Goal: Transaction & Acquisition: Purchase product/service

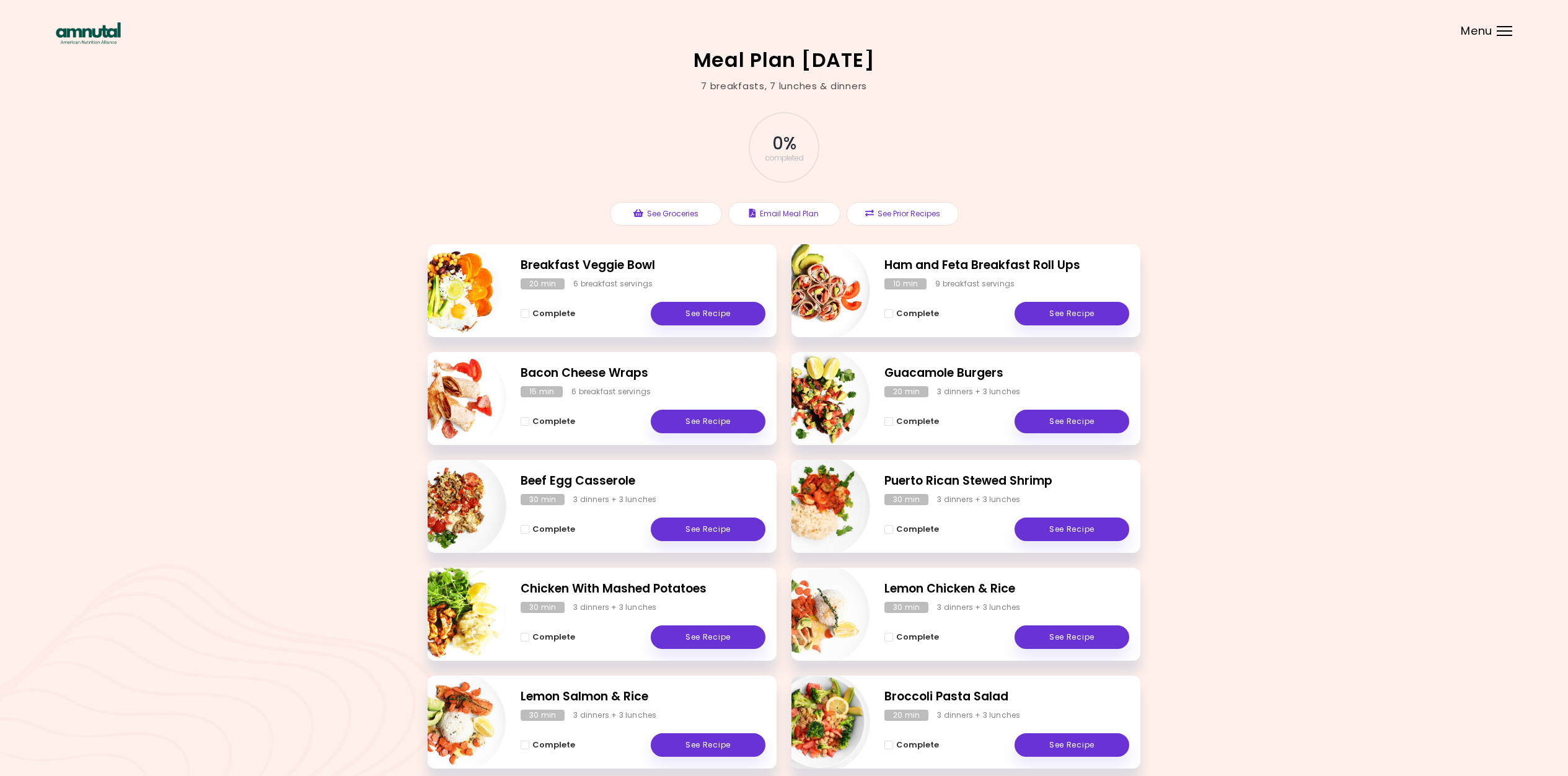
scroll to position [62, 0]
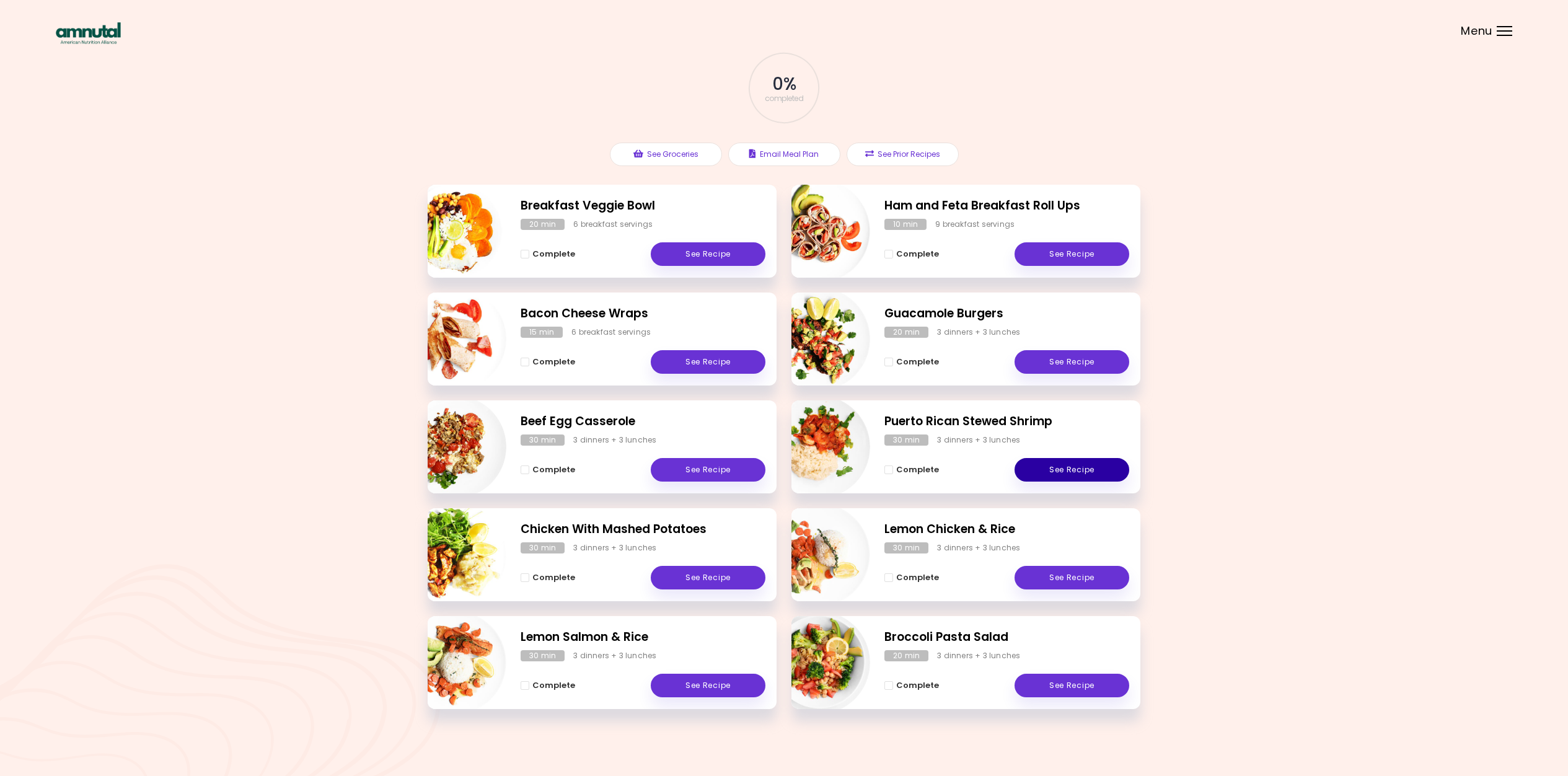
click at [1053, 473] on link "See Recipe" at bounding box center [1072, 470] width 115 height 24
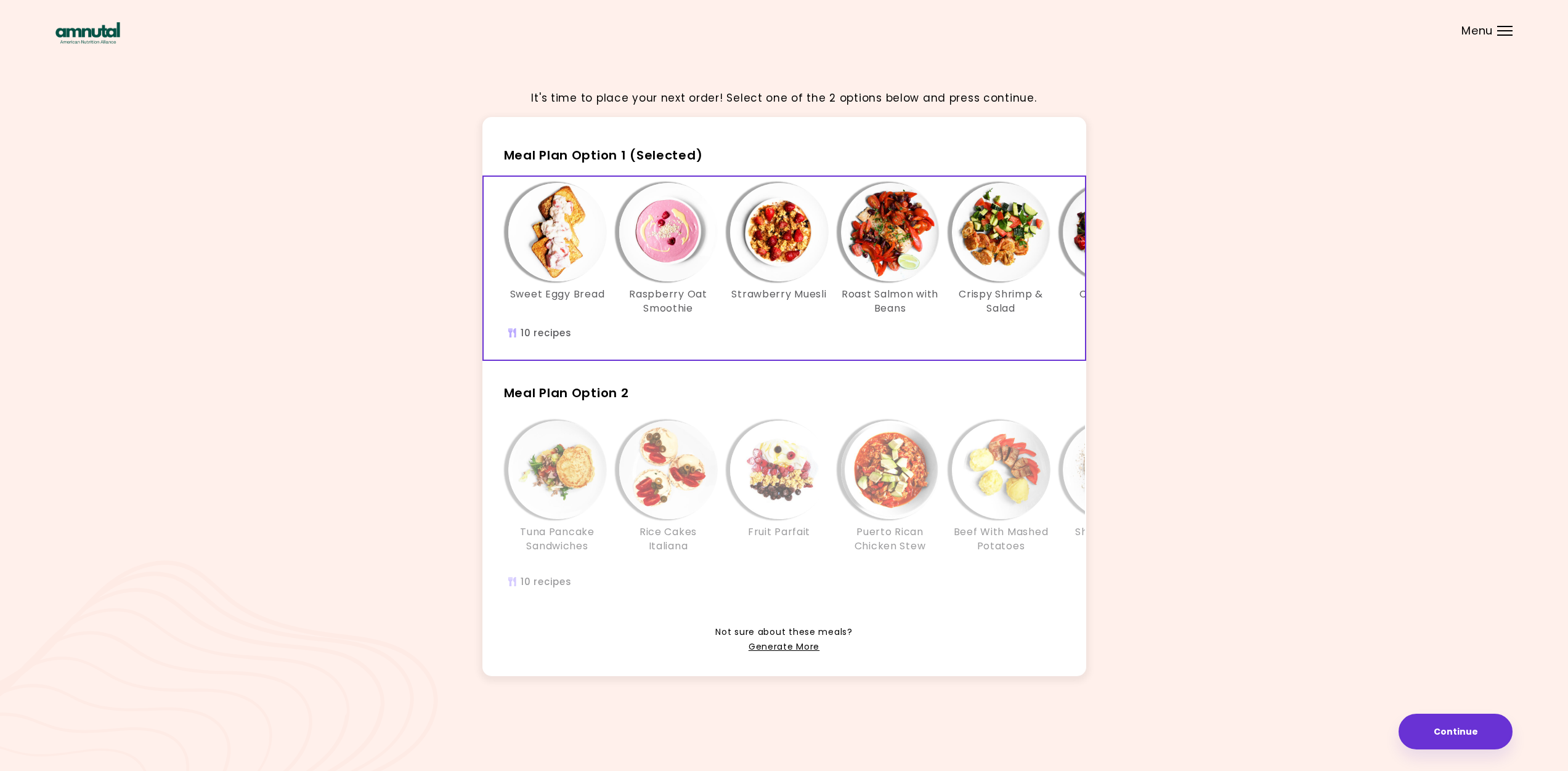
click at [1026, 330] on div "Sweet Eggy Bread Raspberry Oat Smoothie Strawberry Muesli Roast Salmon with Bea…" at bounding box center [1057, 268] width 1146 height 183
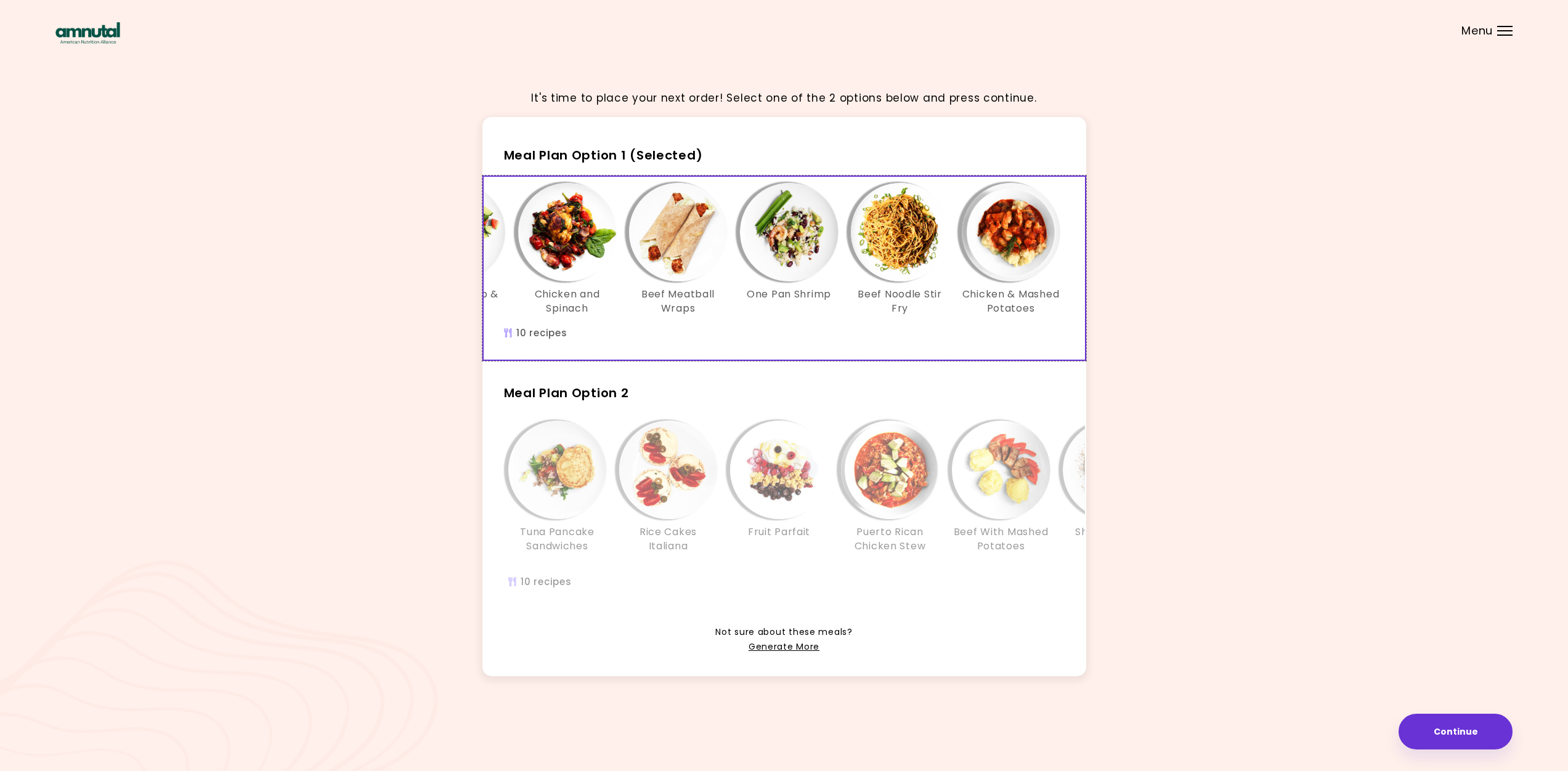
scroll to position [0, 544]
click at [974, 581] on div "Tuna Pancake Sandwiches Rice Cakes Italiana Fruit Parfait Puerto Rican Chicken …" at bounding box center [1057, 511] width 1146 height 194
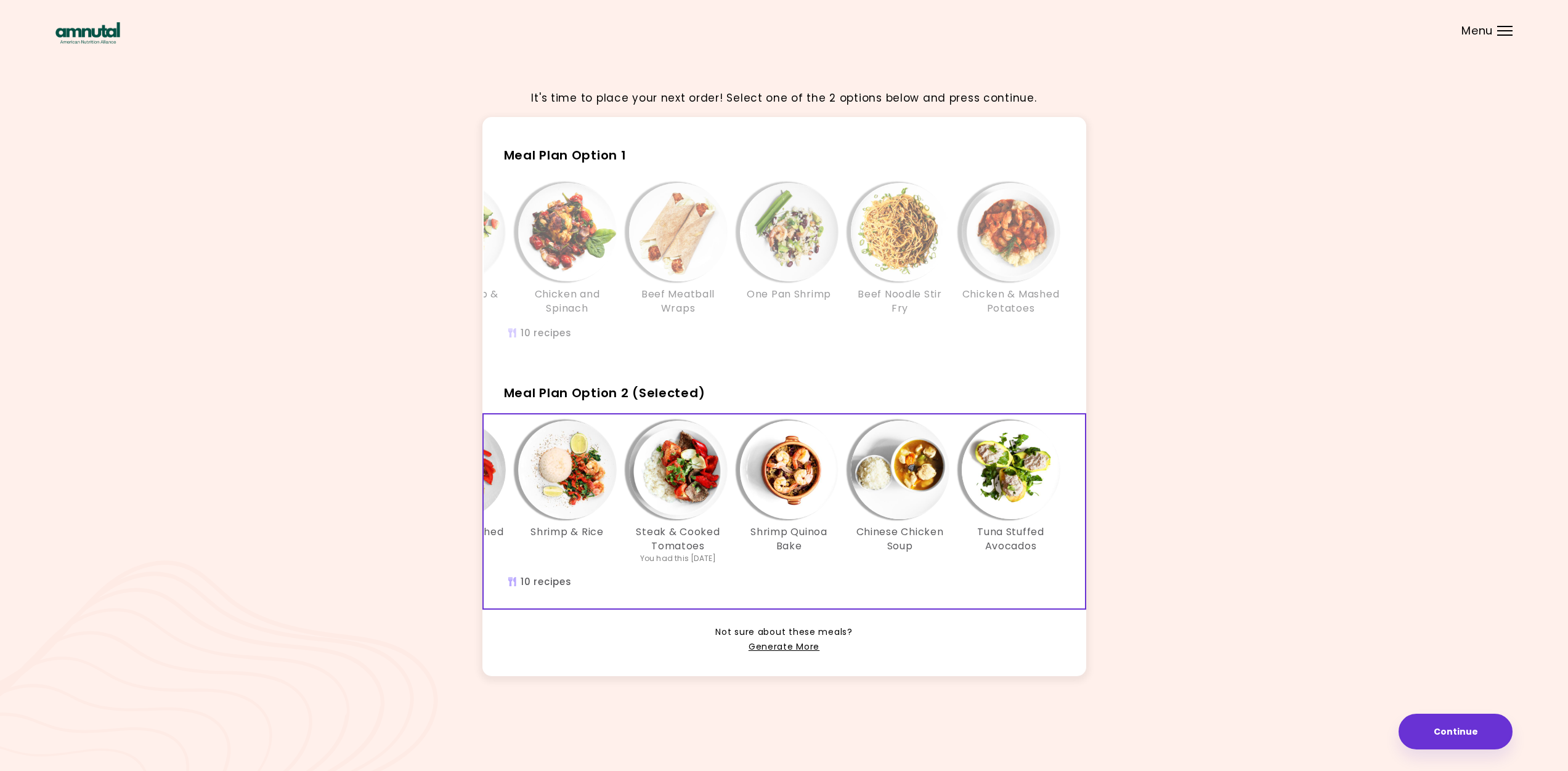
click at [954, 578] on div "Tuna Pancake Sandwiches Rice Cakes Italiana Fruit Parfait Puerto Rican Chicken …" at bounding box center [512, 511] width 1146 height 194
click at [1455, 737] on button "Continue" at bounding box center [1455, 731] width 114 height 36
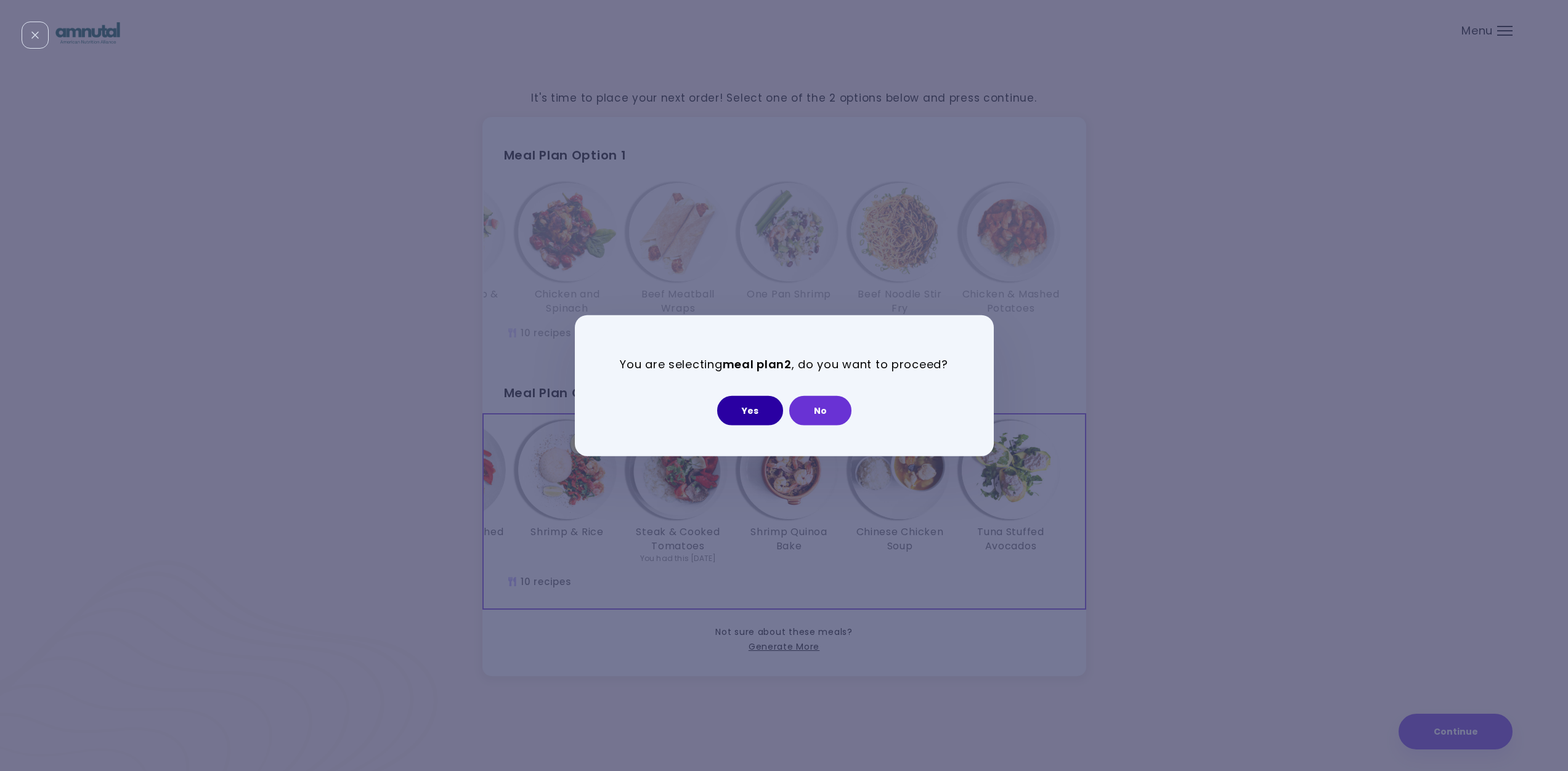
click at [744, 407] on button "Yes" at bounding box center [751, 410] width 66 height 30
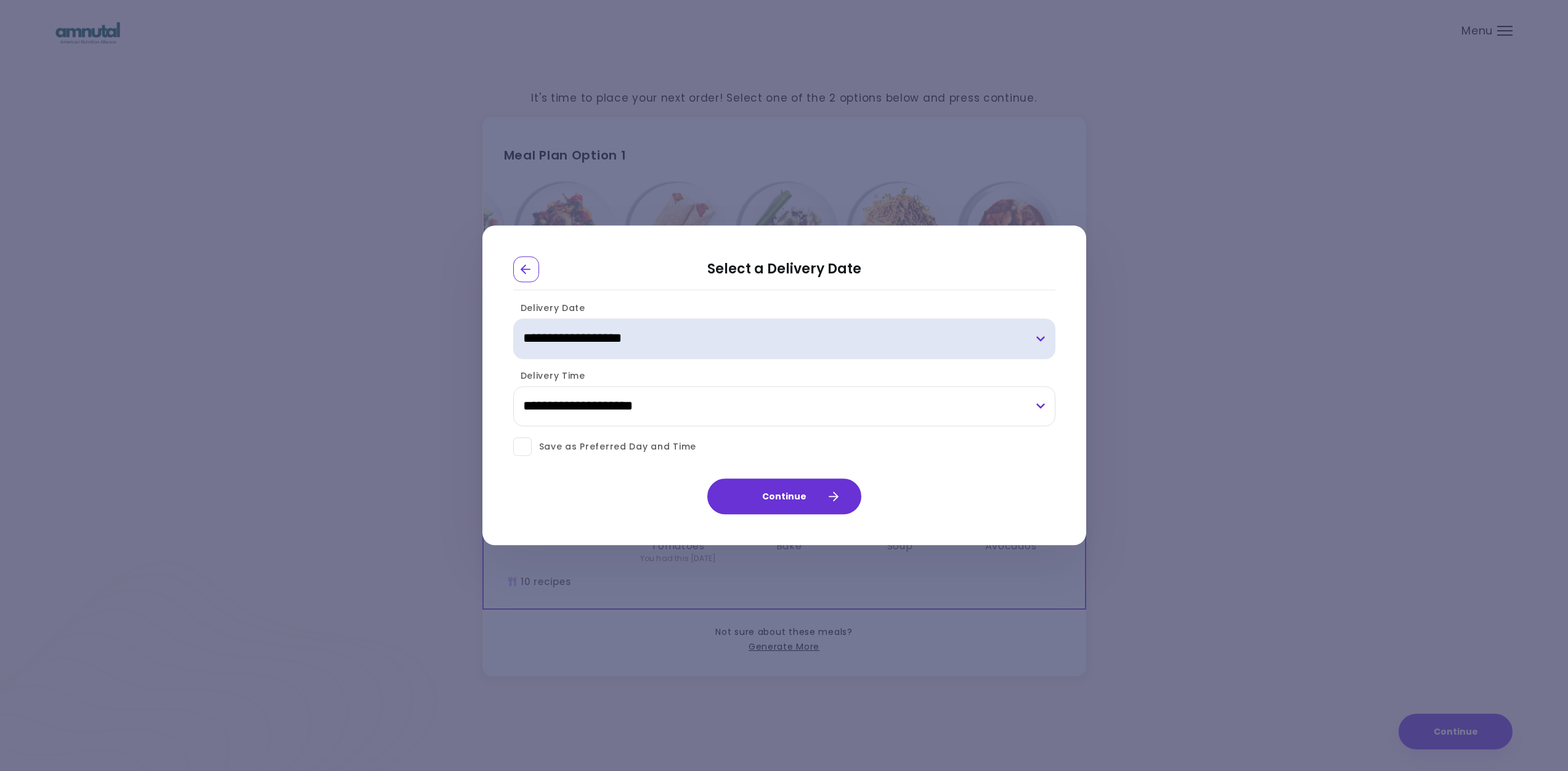
select select "**********"
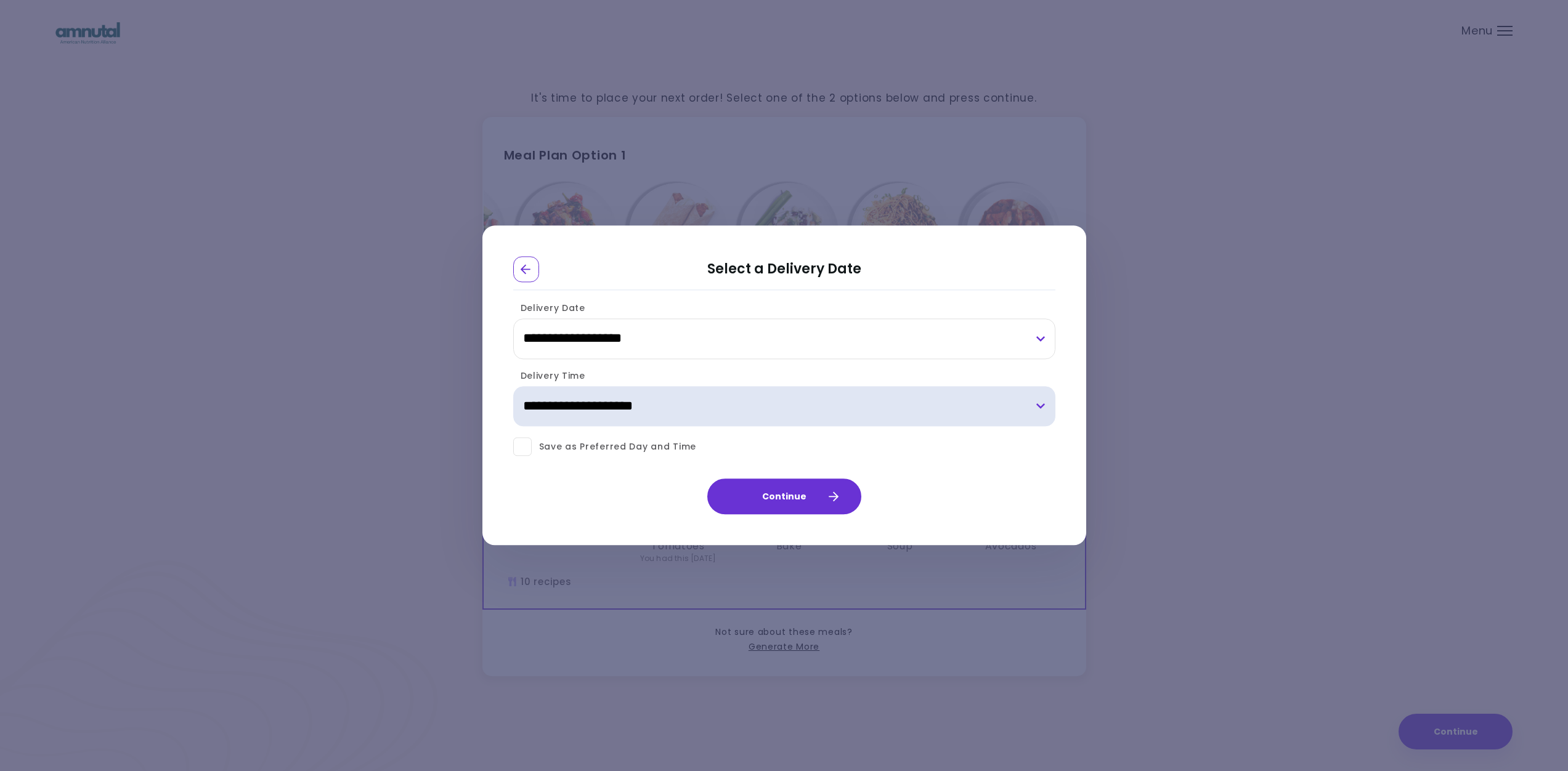
select select "*"
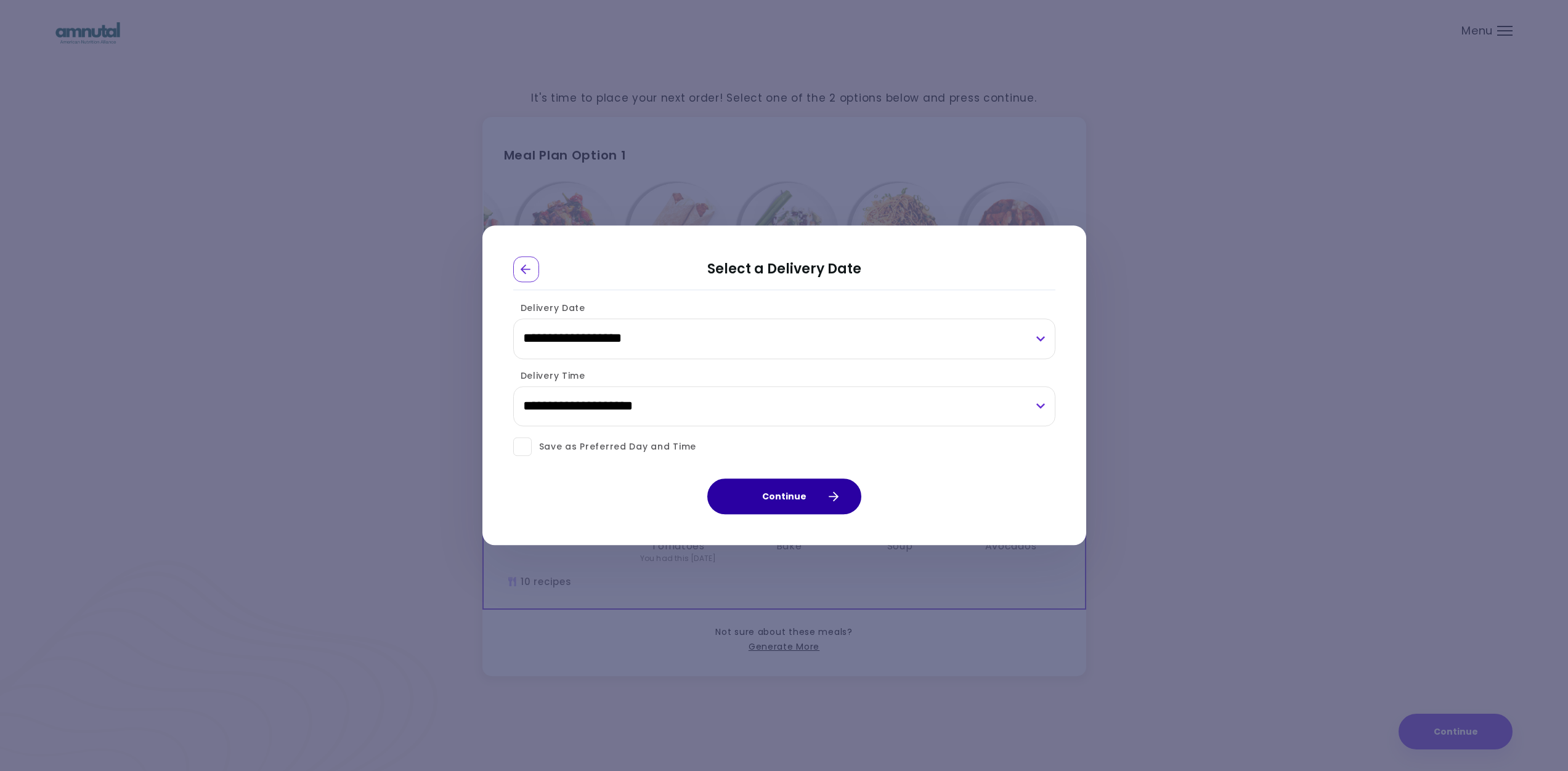
click at [791, 498] on button "Continue" at bounding box center [784, 496] width 154 height 36
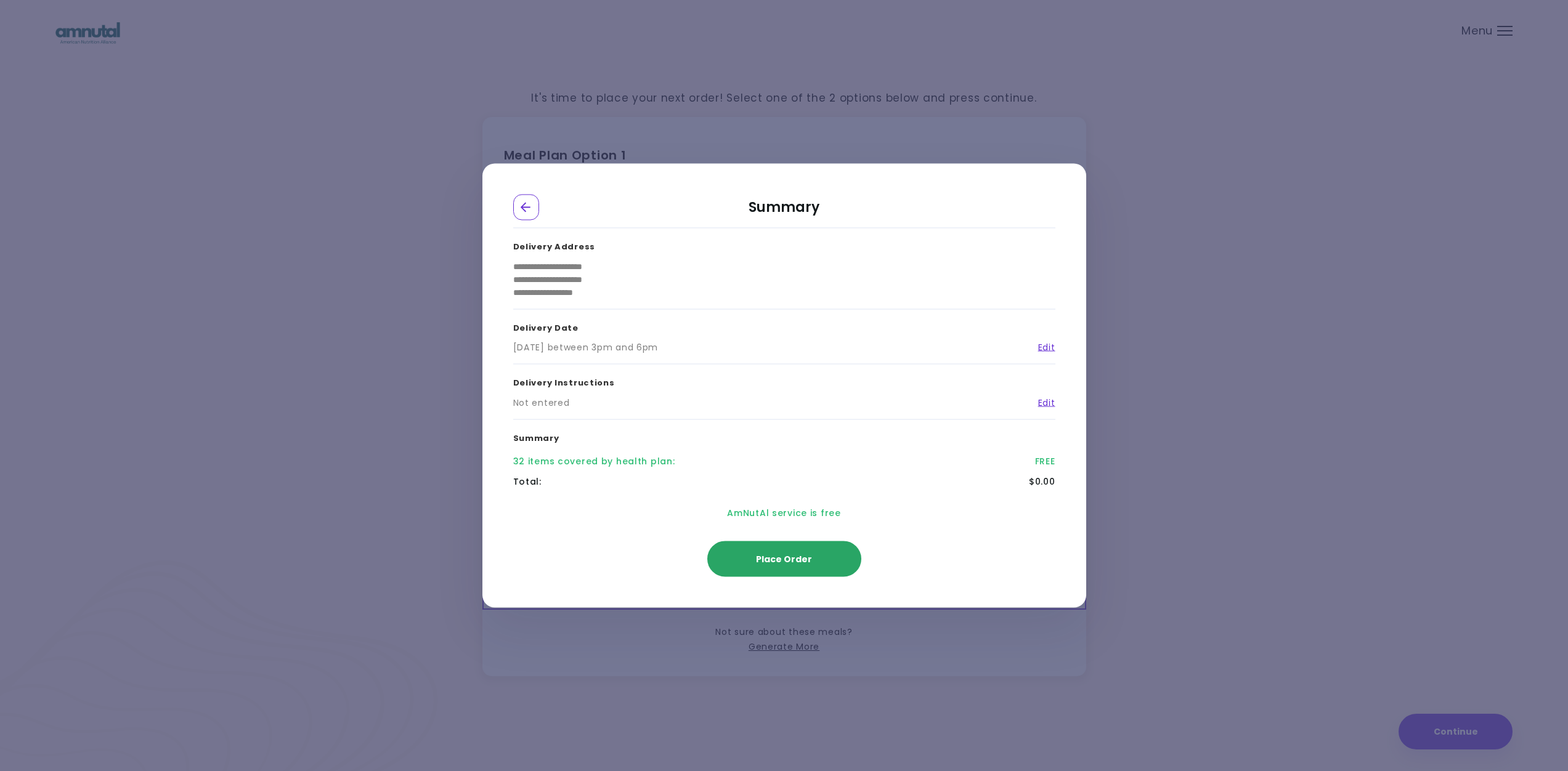
click at [802, 559] on span "Place Order" at bounding box center [784, 559] width 56 height 12
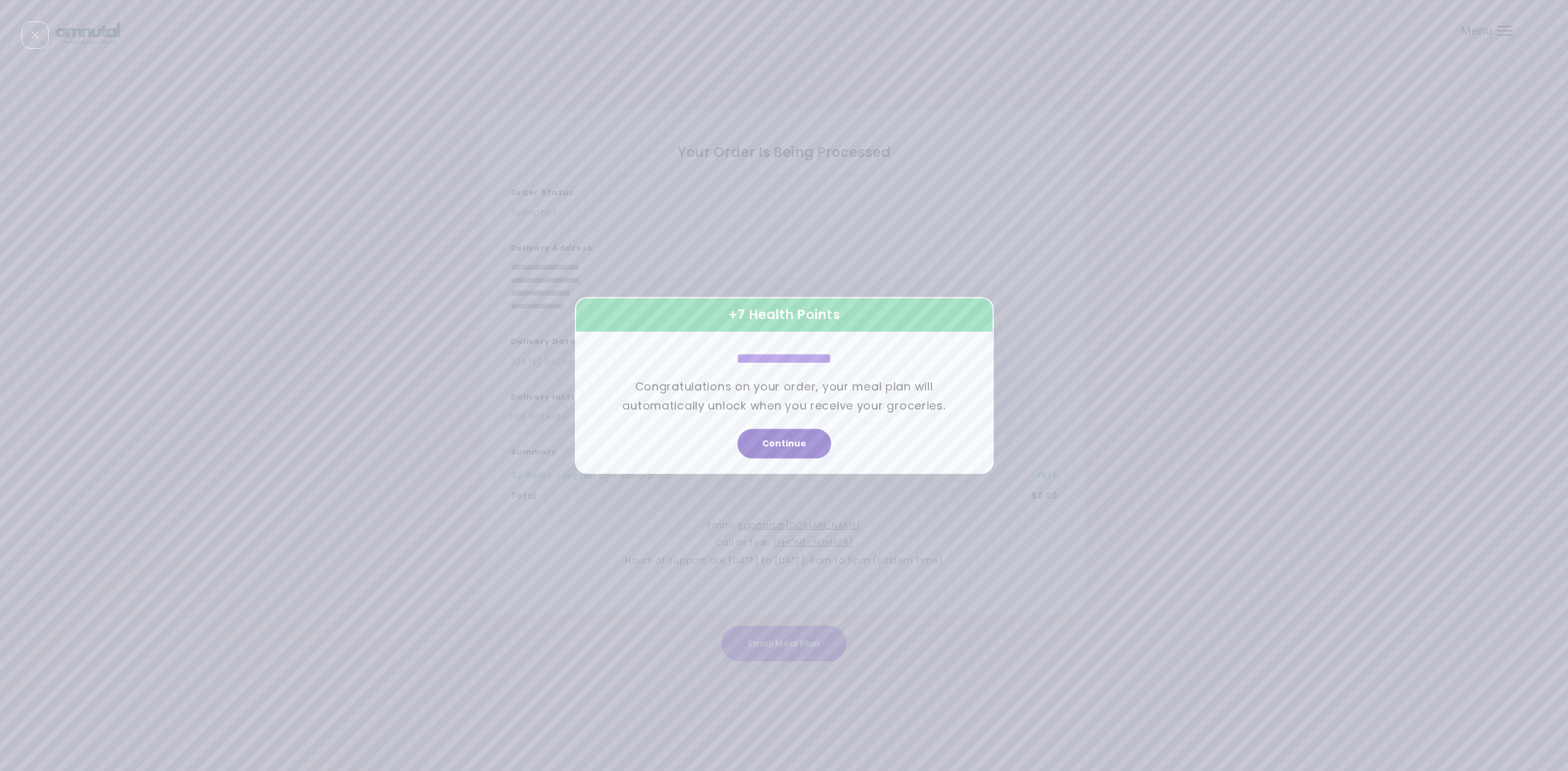
click at [785, 448] on button "Continue" at bounding box center [784, 444] width 94 height 30
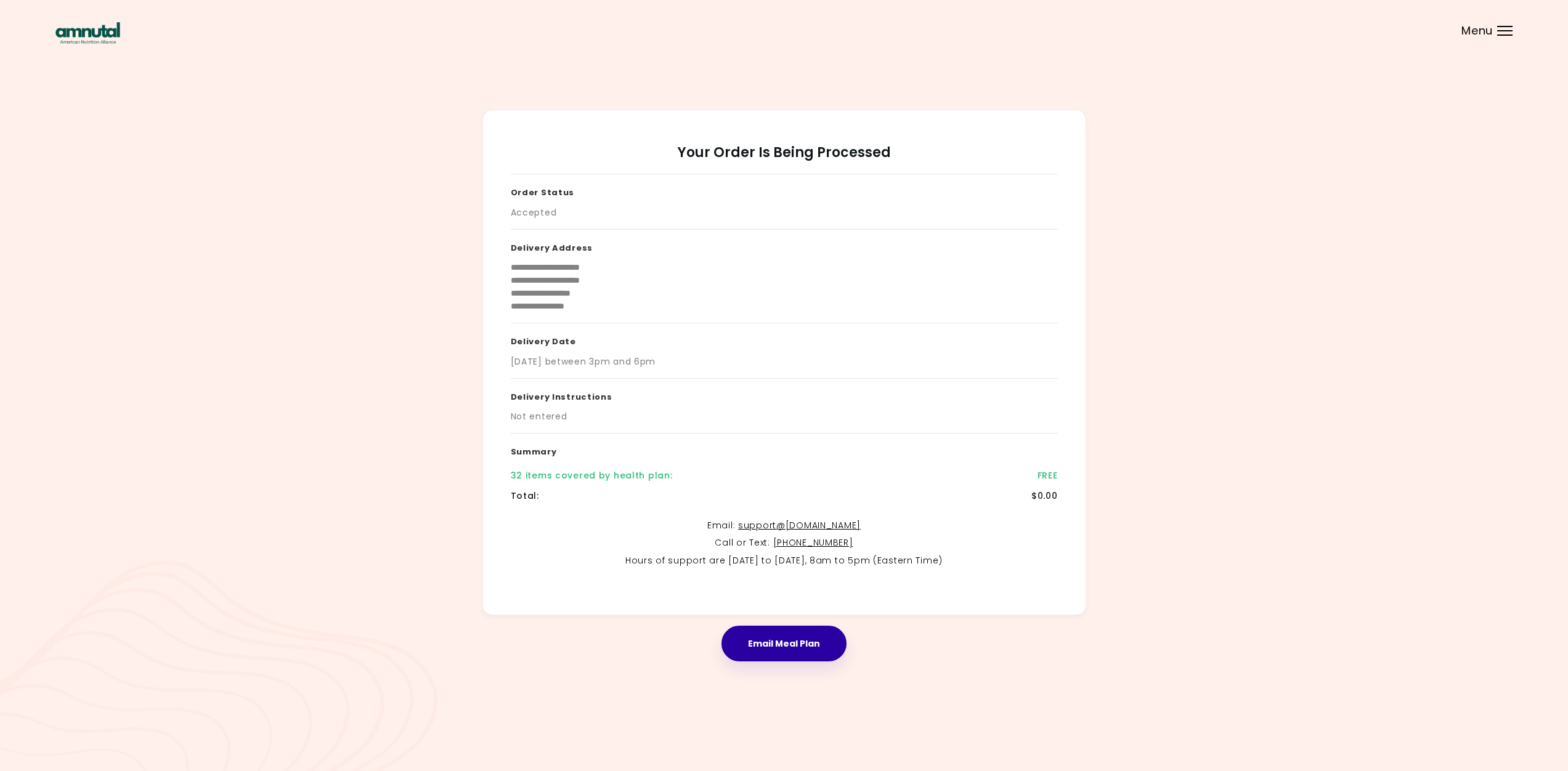
click at [766, 642] on button "Email Meal Plan" at bounding box center [784, 643] width 125 height 36
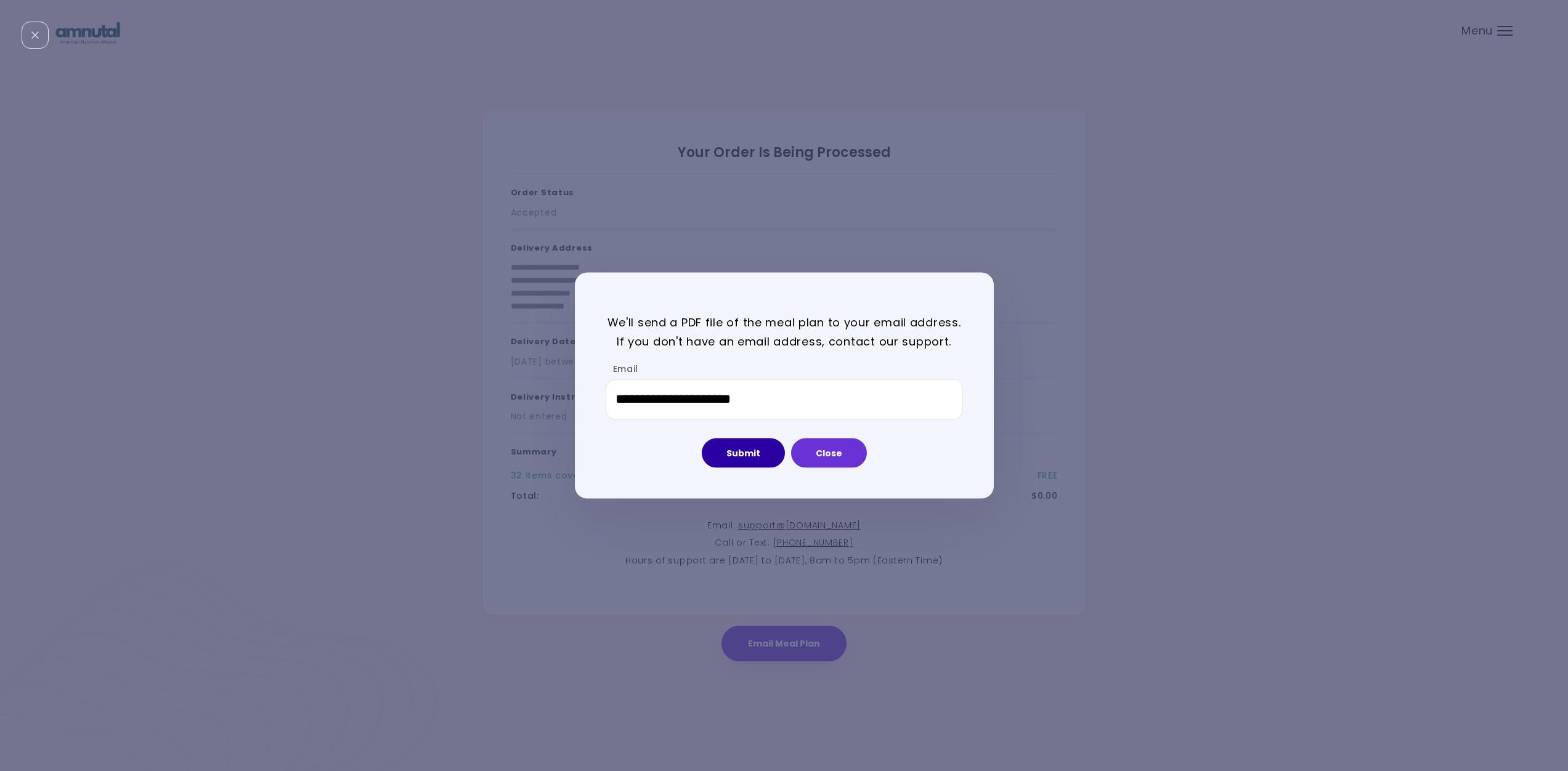
click at [737, 451] on button "Submit" at bounding box center [744, 453] width 83 height 30
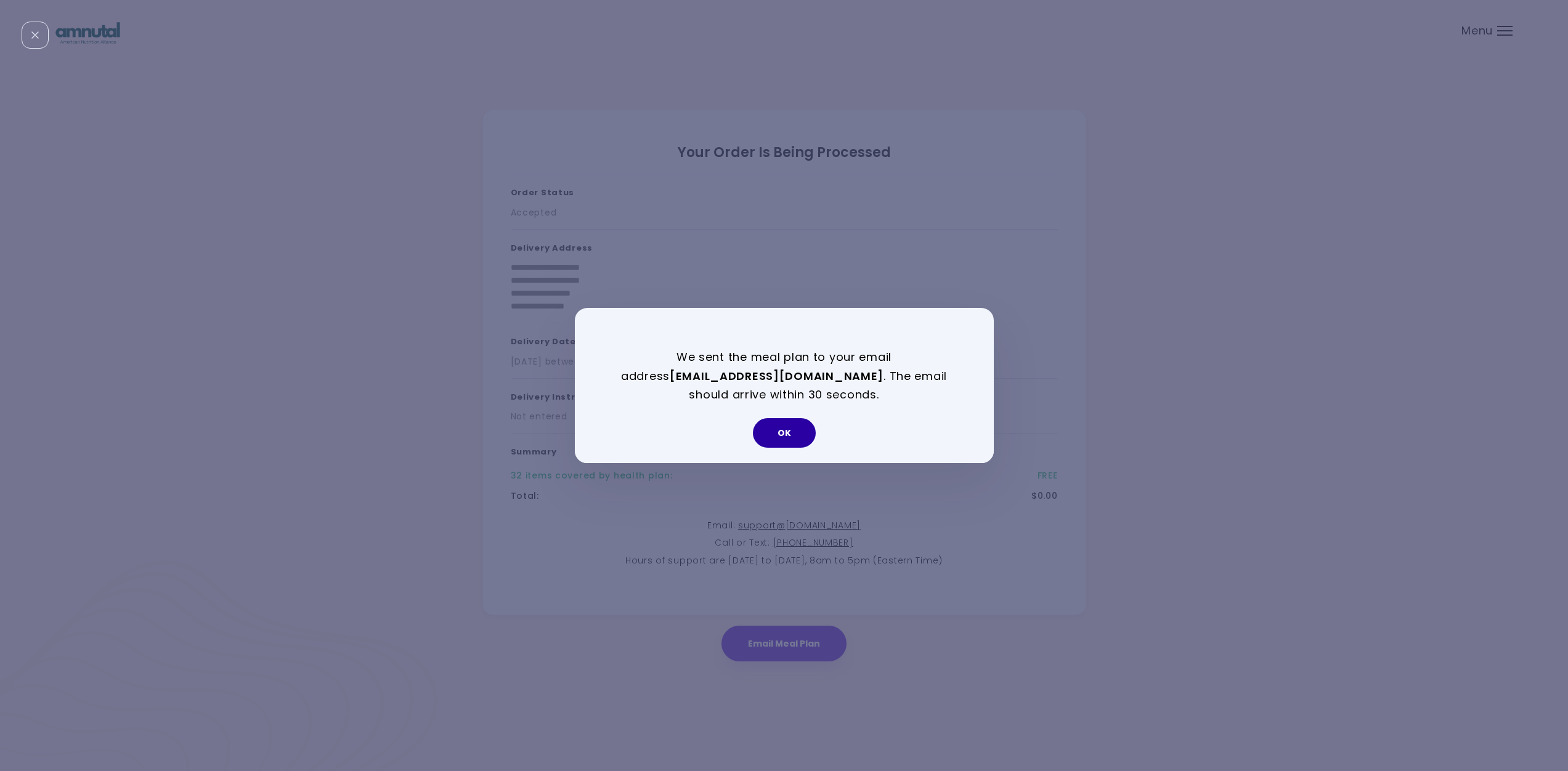
click at [788, 436] on button "OK" at bounding box center [784, 433] width 63 height 30
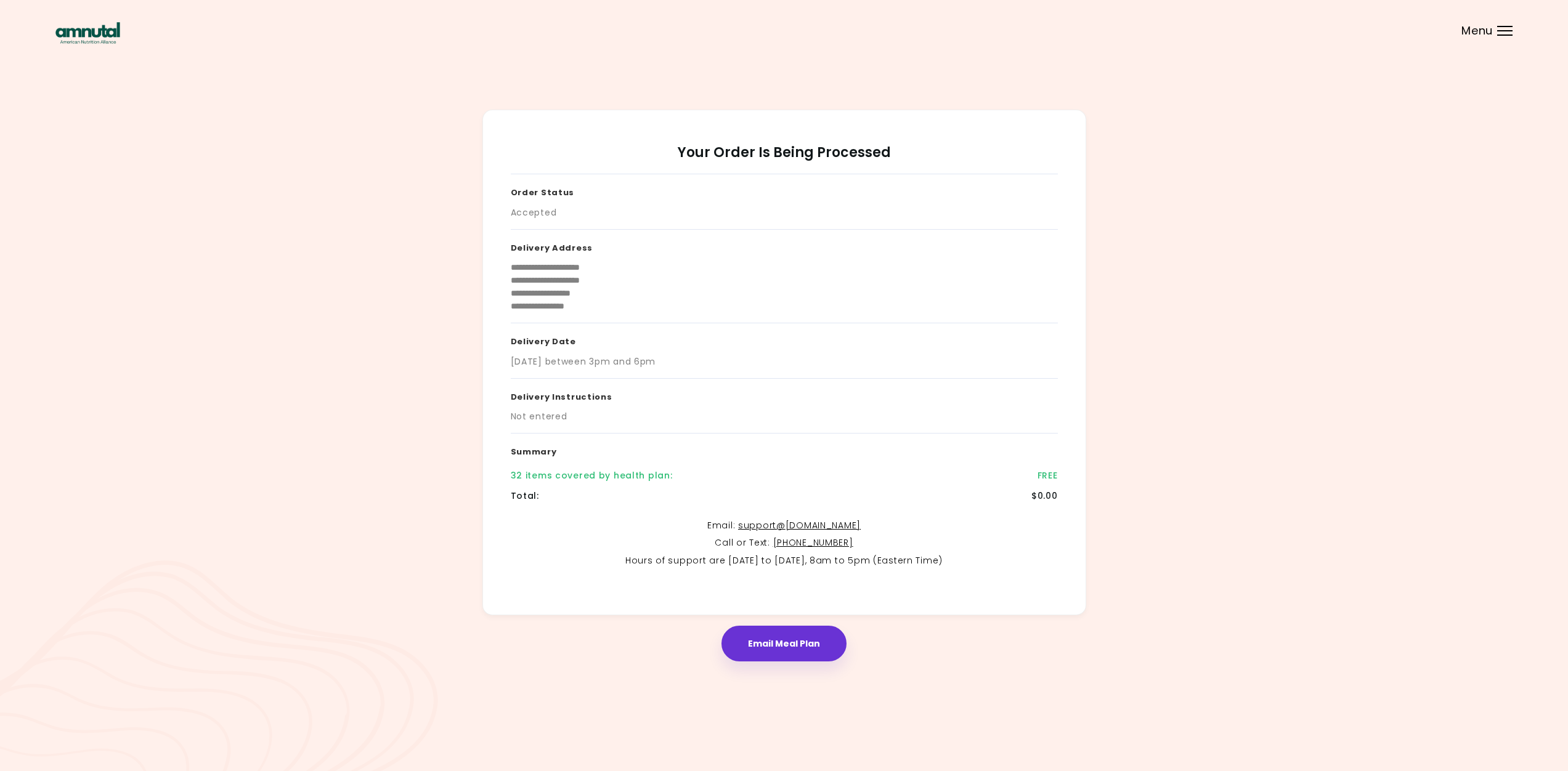
click at [1503, 33] on div "Menu" at bounding box center [1505, 30] width 16 height 10
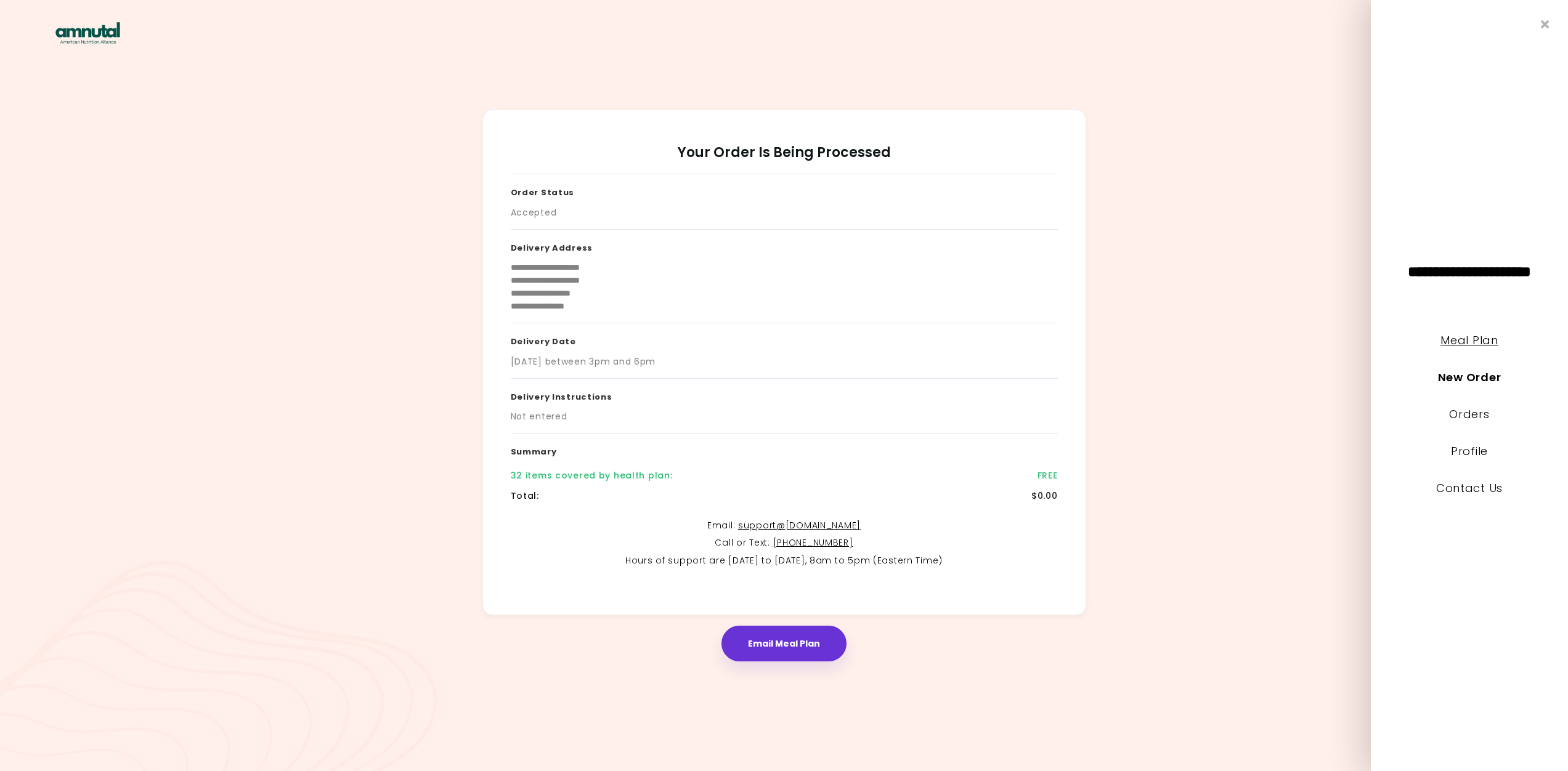
click at [1461, 342] on link "Meal Plan" at bounding box center [1469, 341] width 57 height 16
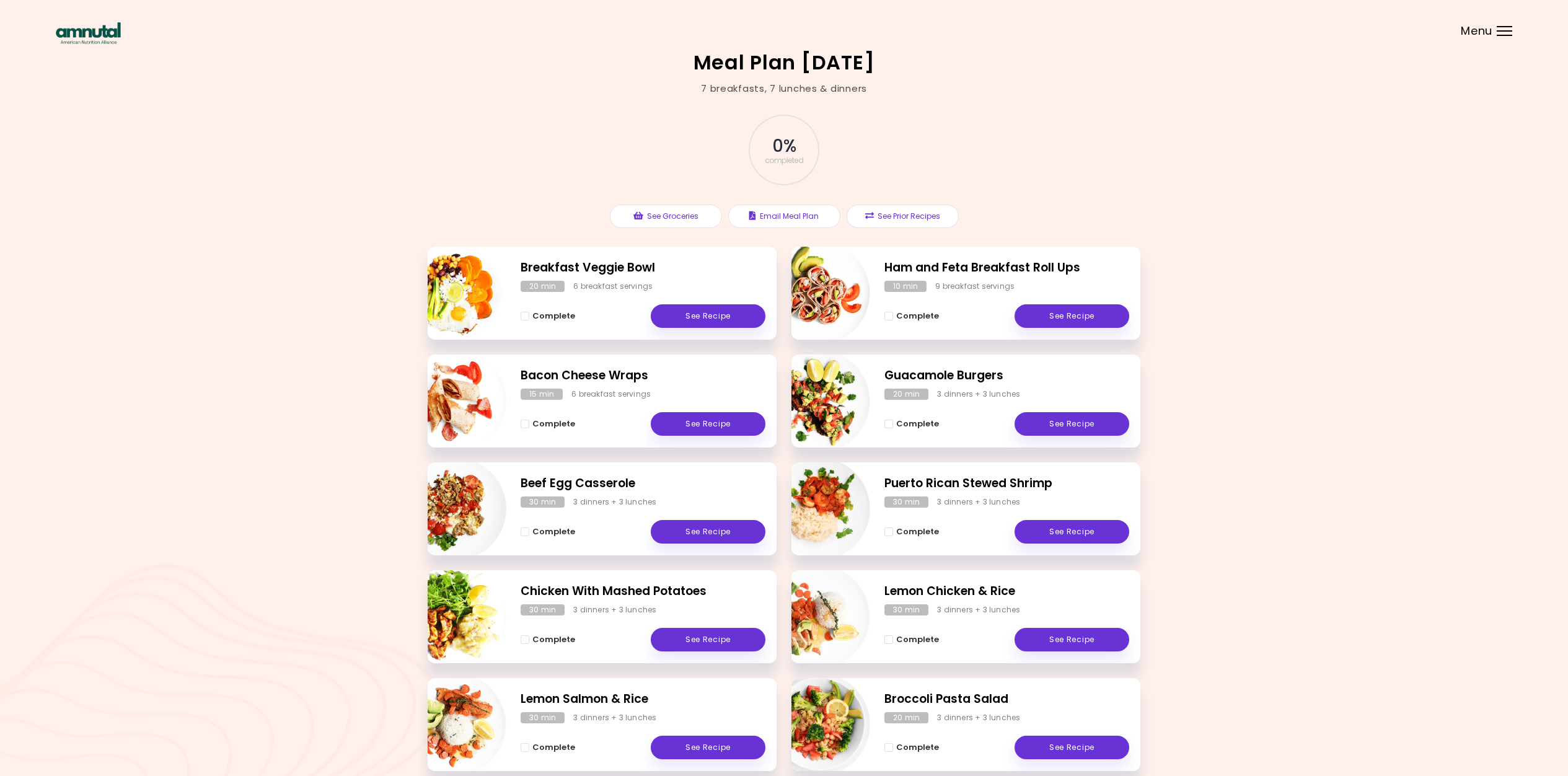
scroll to position [62, 0]
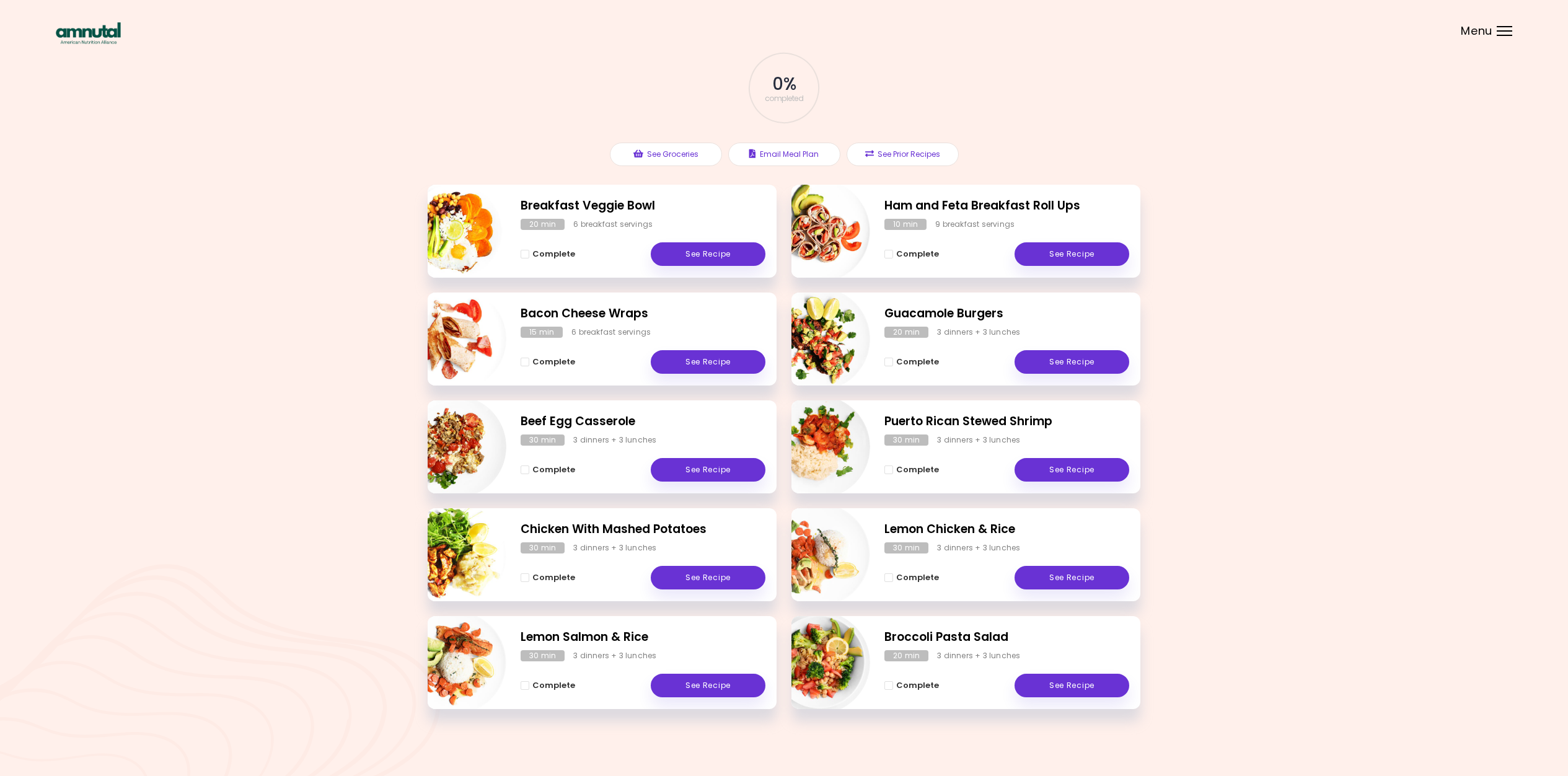
click at [1498, 31] on div at bounding box center [1505, 31] width 16 height 1
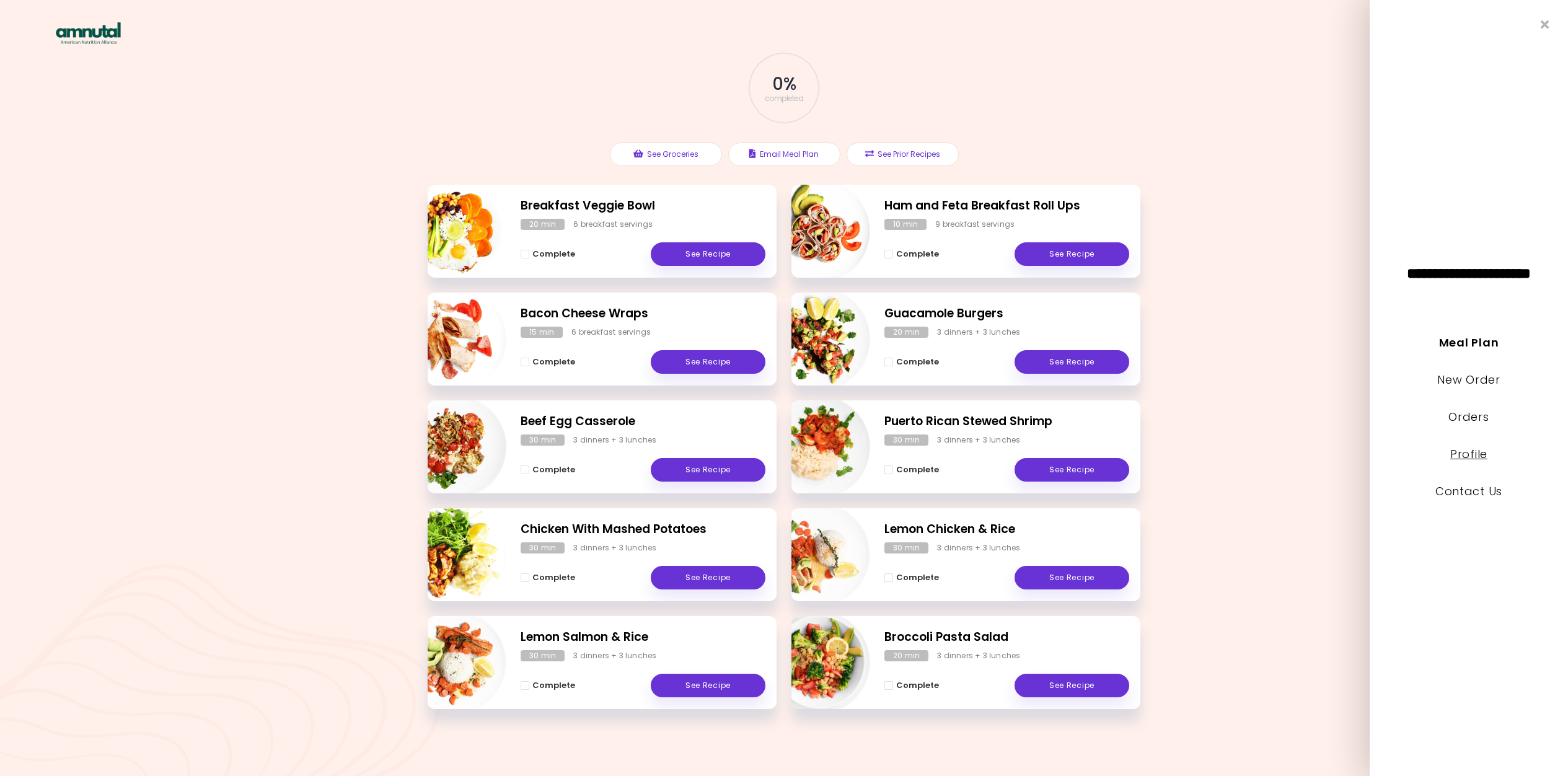
click at [1462, 453] on link "Profile" at bounding box center [1469, 454] width 38 height 16
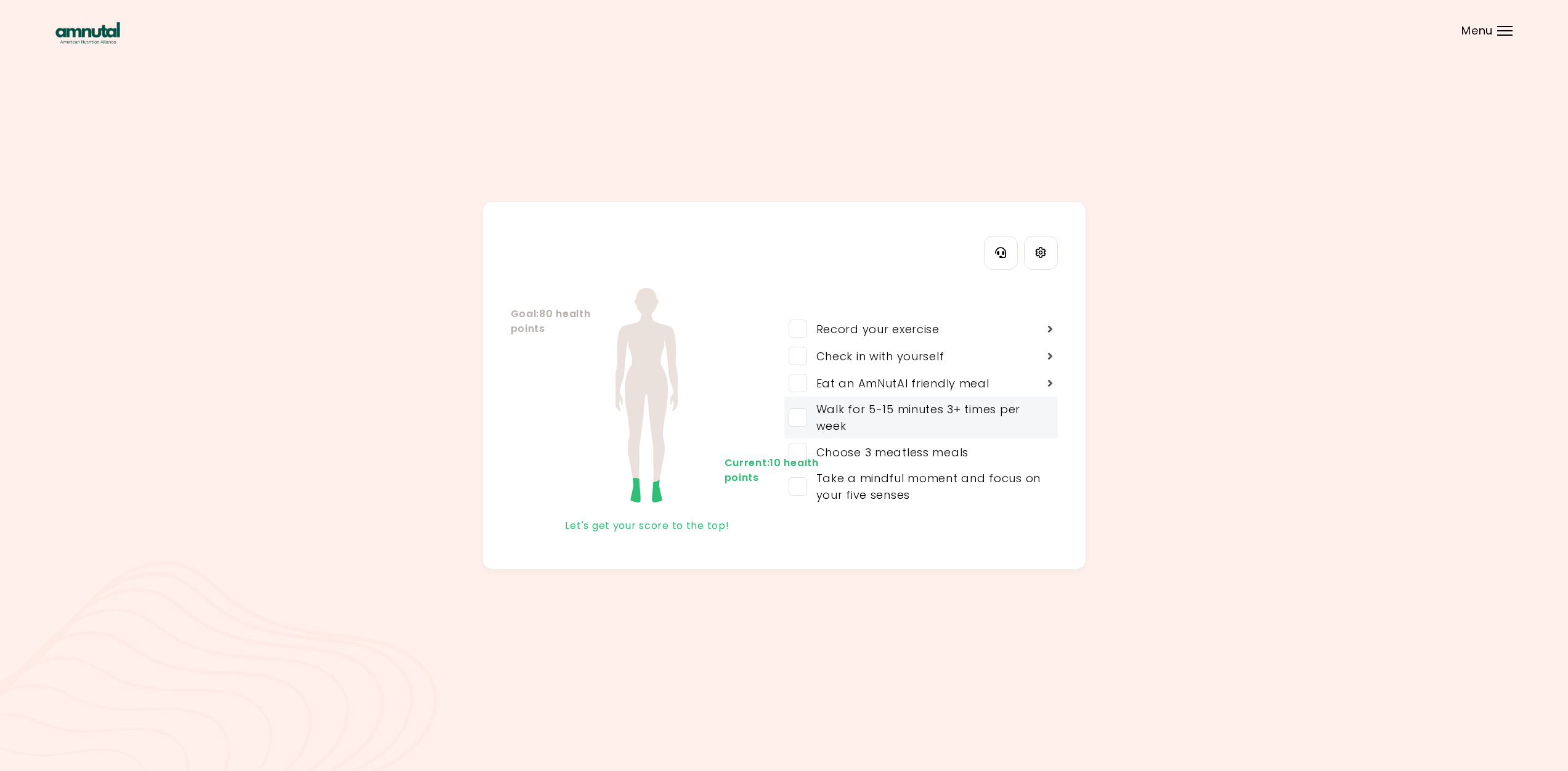
click at [801, 419] on span at bounding box center [797, 417] width 18 height 18
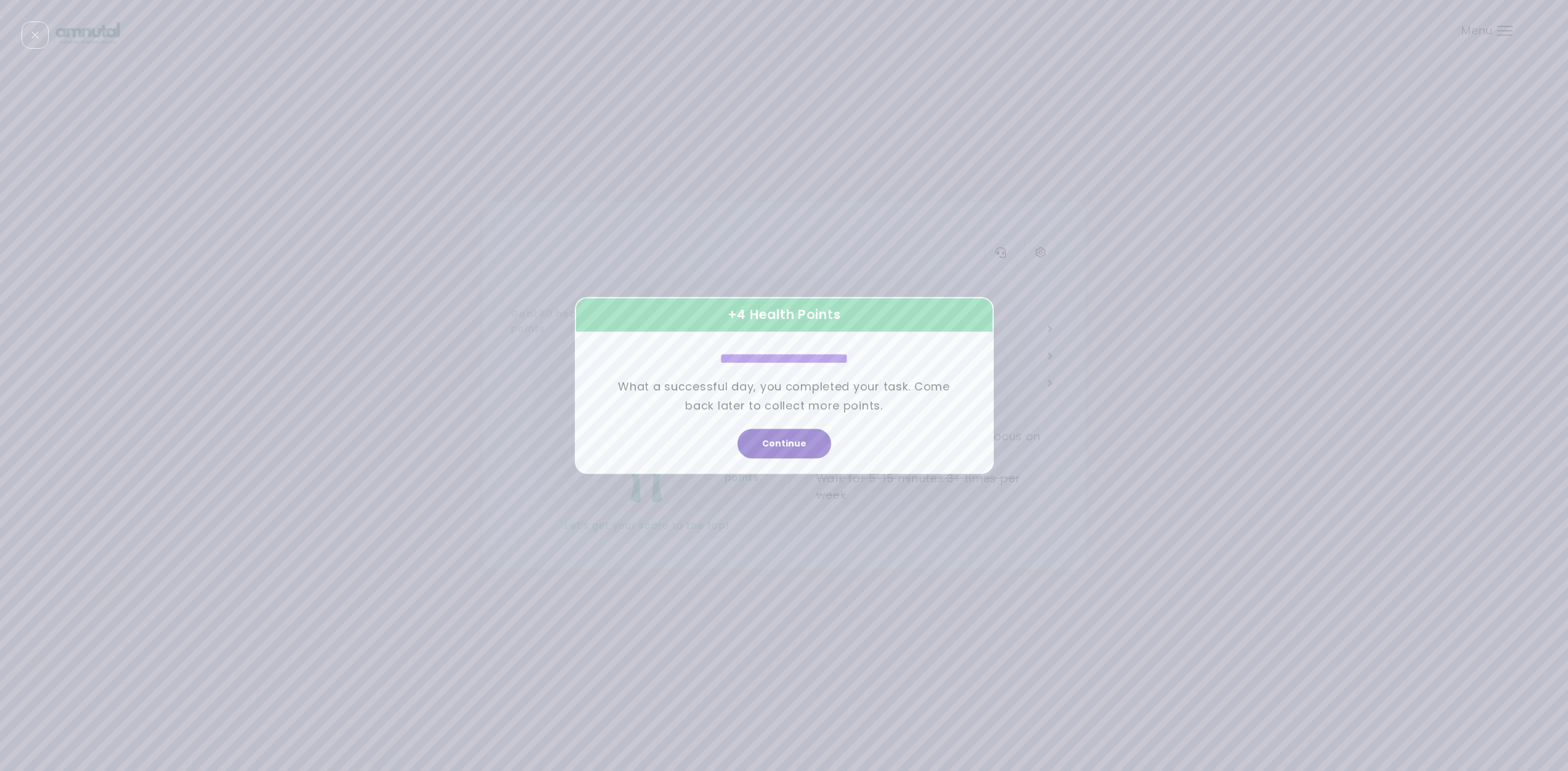
click at [796, 443] on button "Continue" at bounding box center [784, 444] width 94 height 30
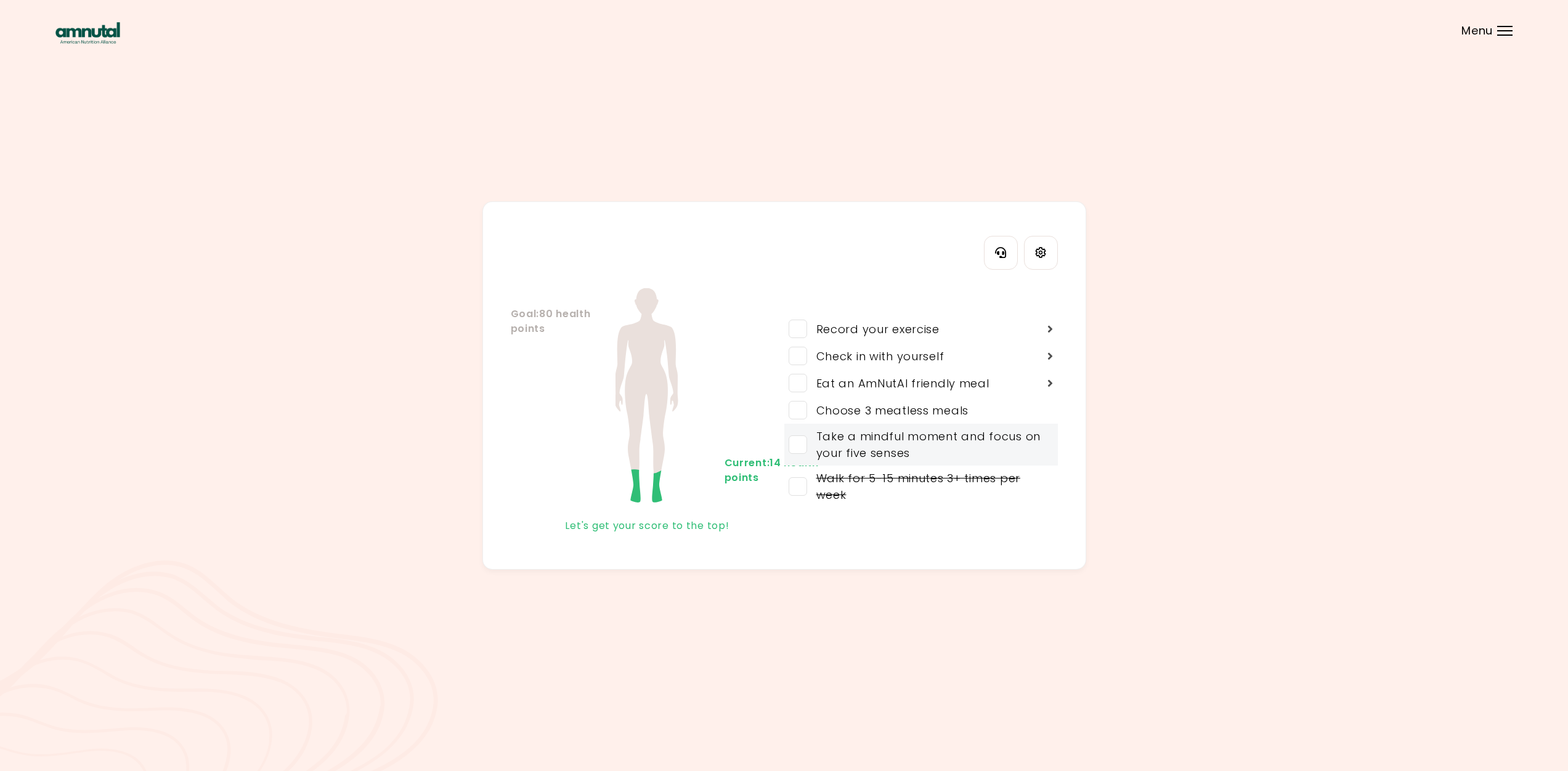
click at [800, 443] on span at bounding box center [797, 444] width 18 height 18
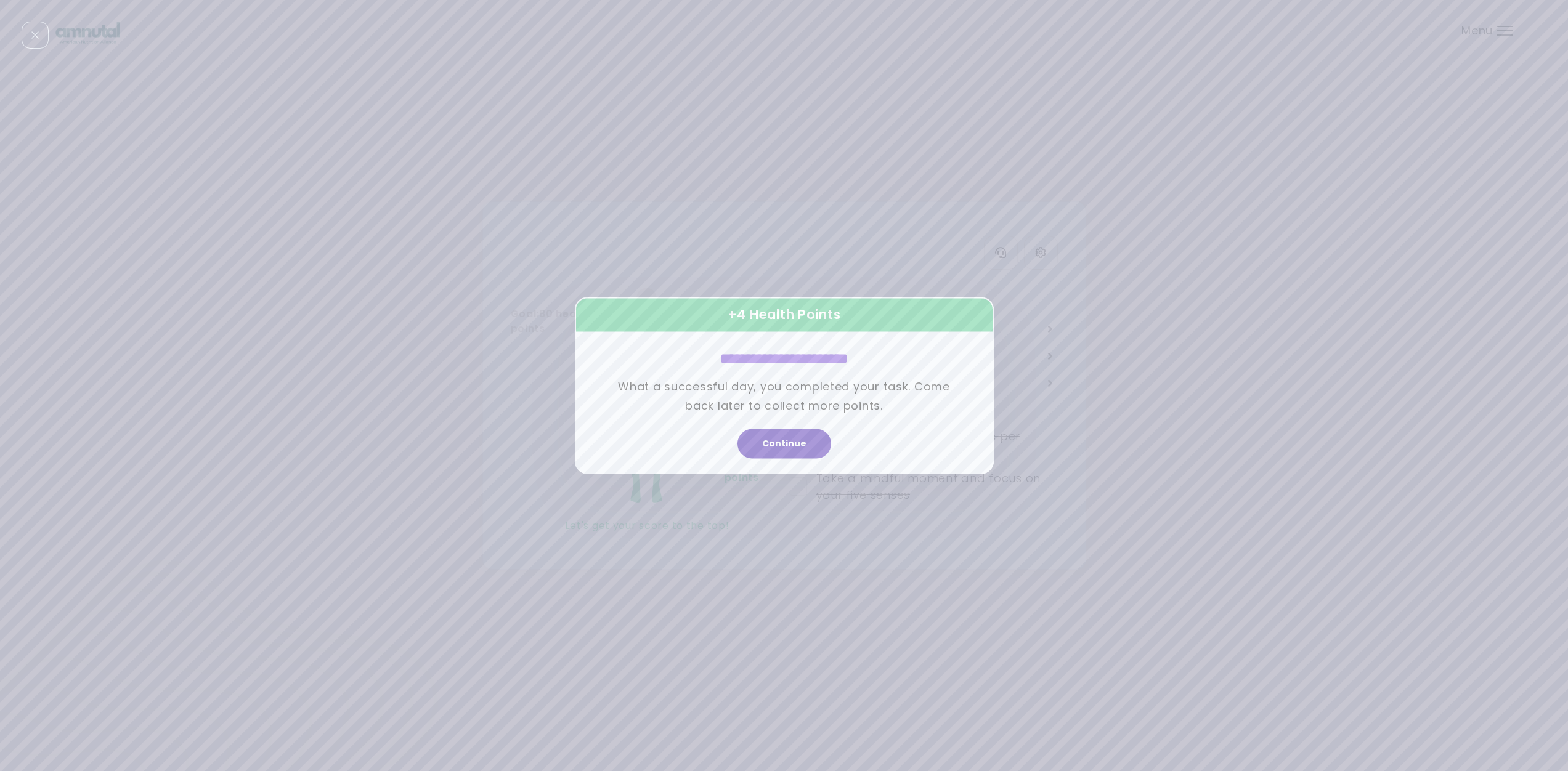
click at [796, 445] on button "Continue" at bounding box center [784, 444] width 94 height 30
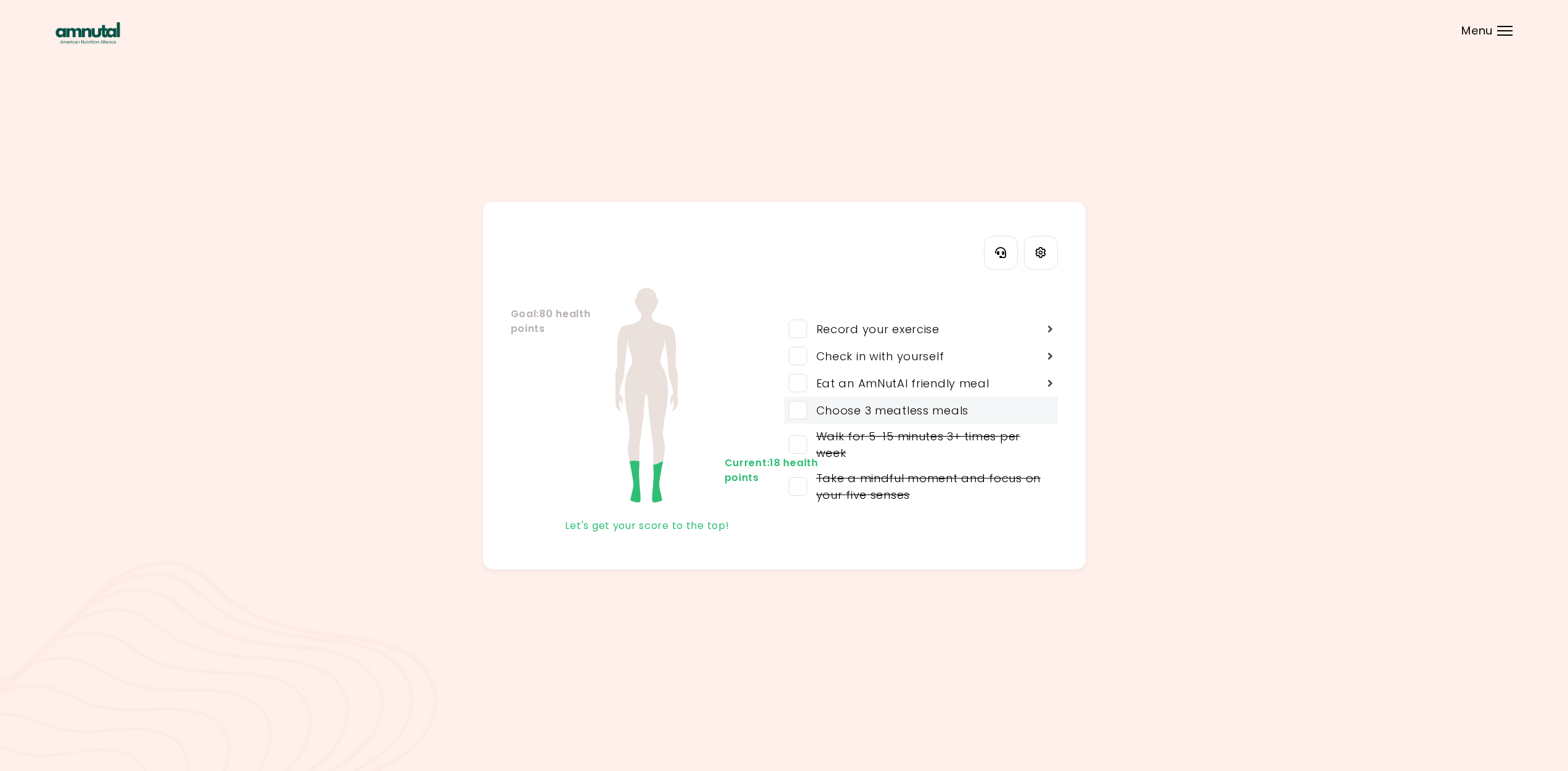
click at [798, 415] on span at bounding box center [797, 409] width 18 height 18
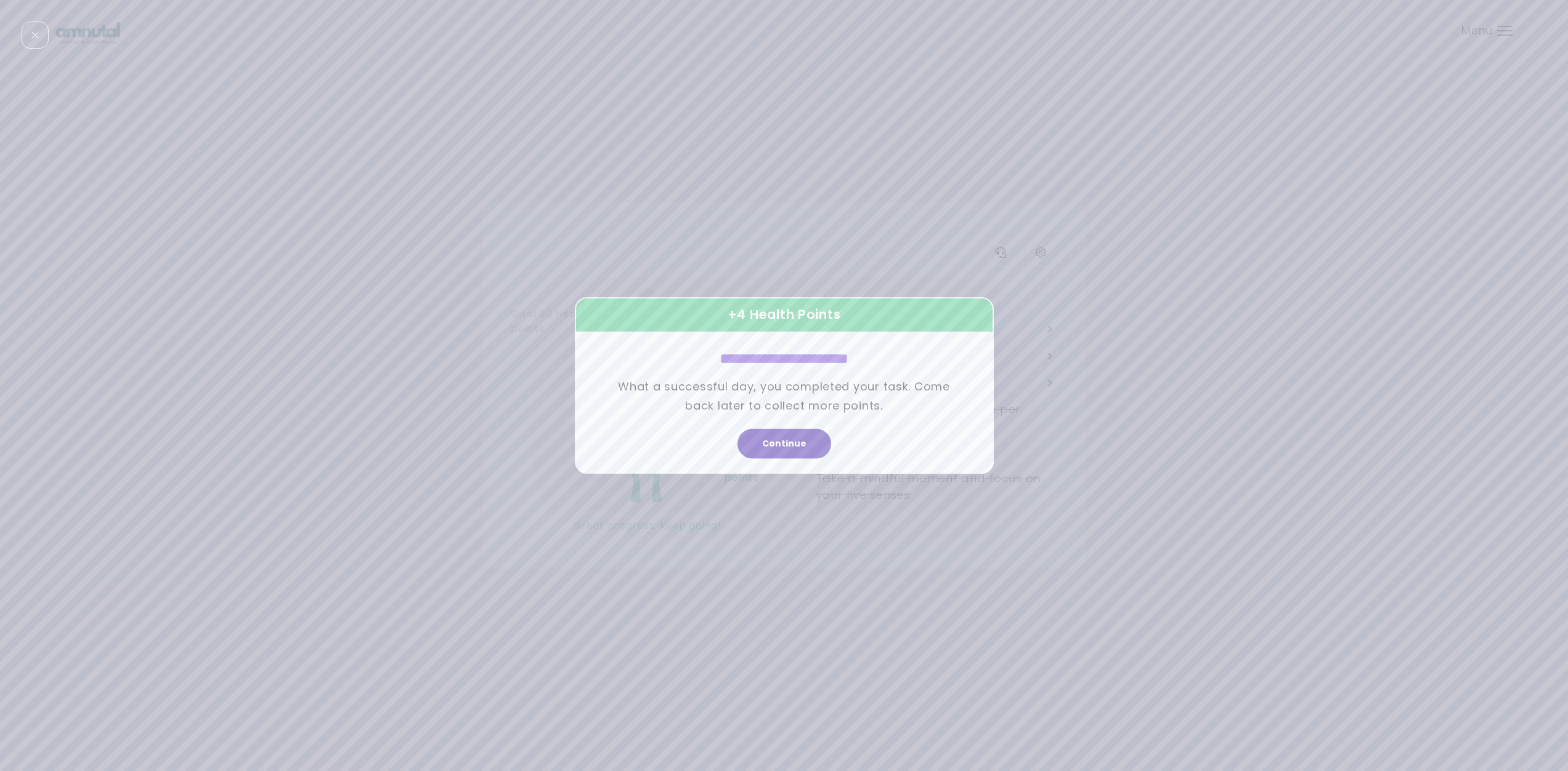
click at [785, 441] on button "Continue" at bounding box center [784, 444] width 94 height 30
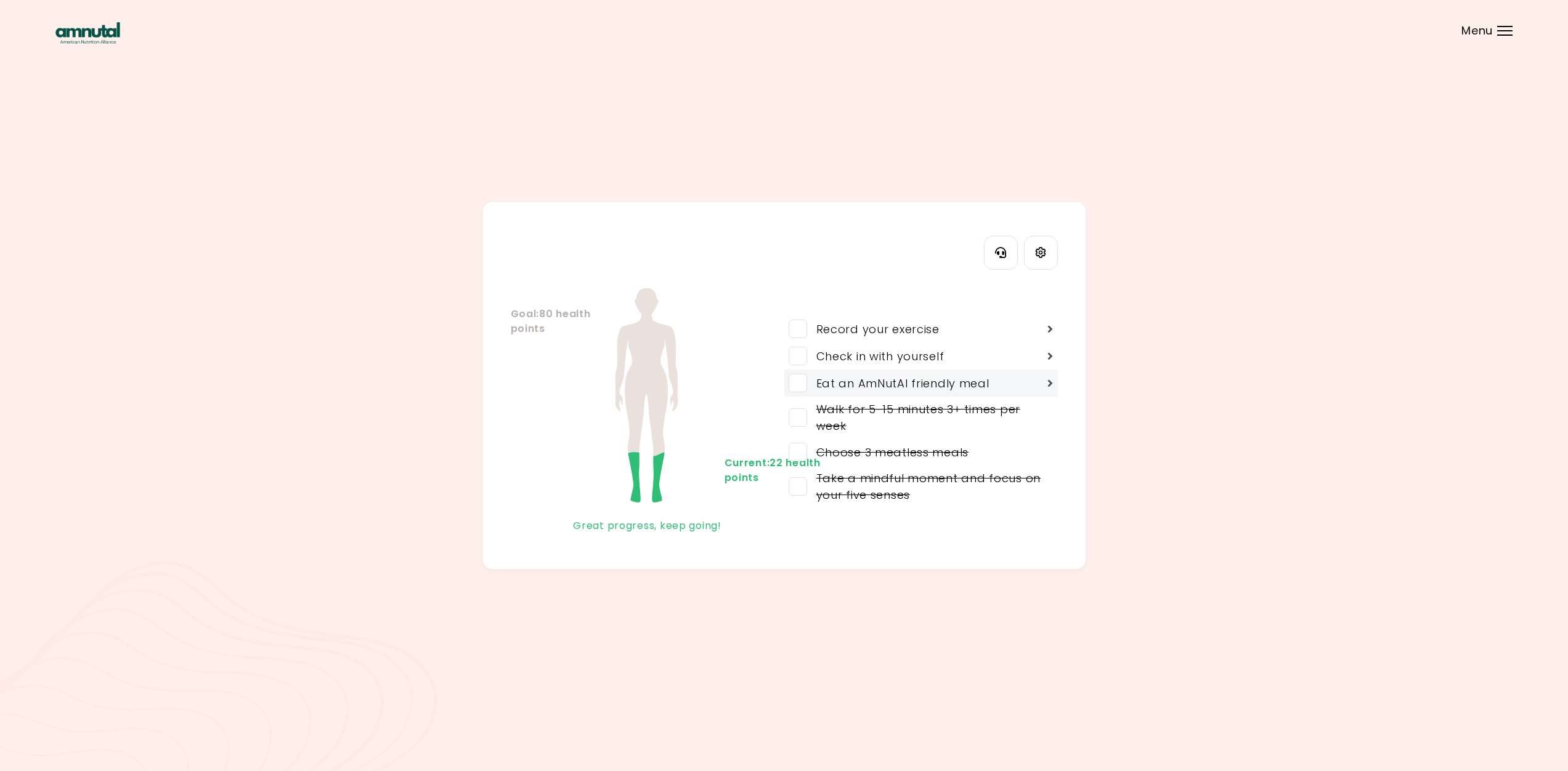
click at [799, 389] on span at bounding box center [797, 382] width 18 height 18
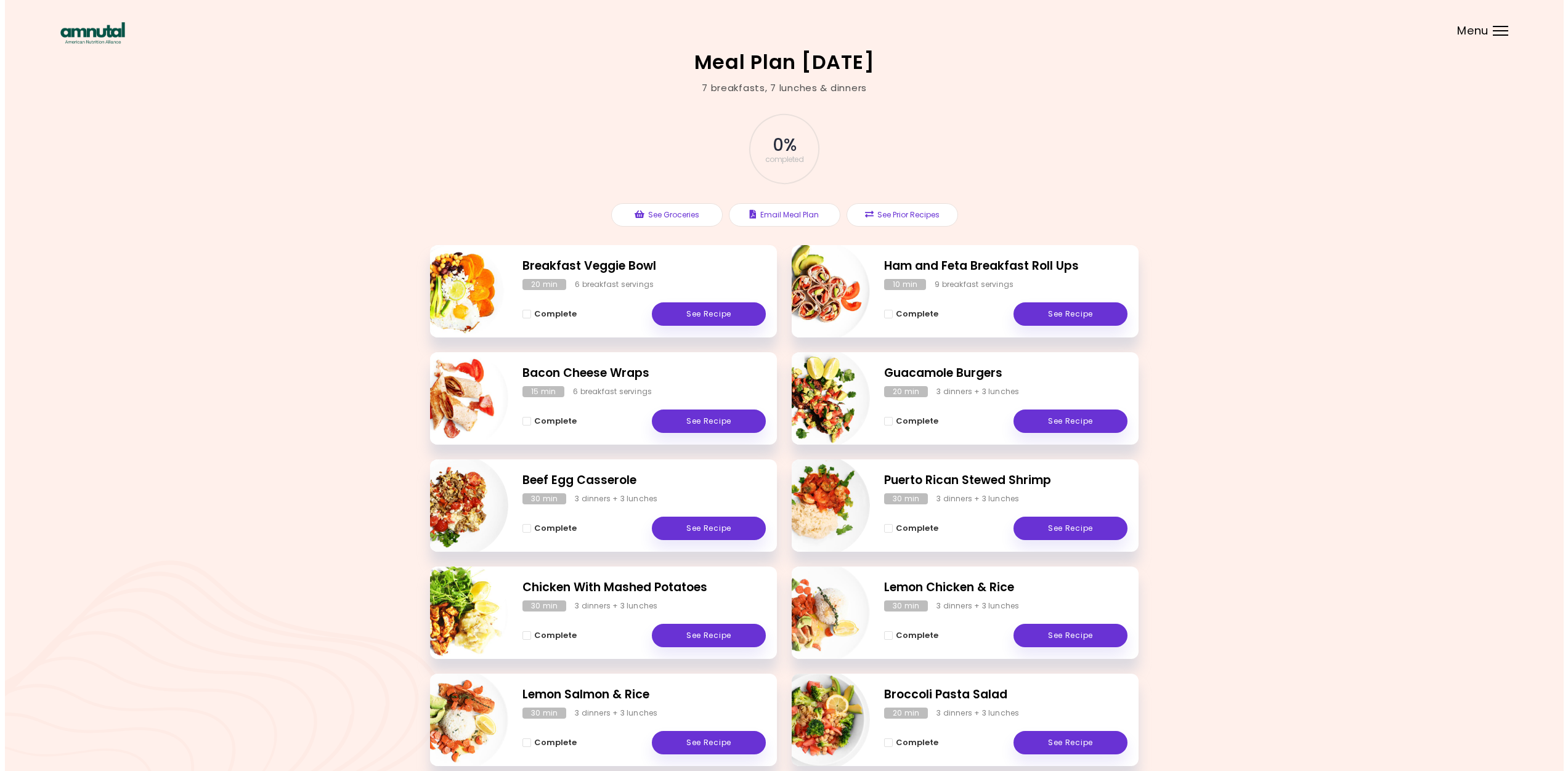
scroll to position [62, 0]
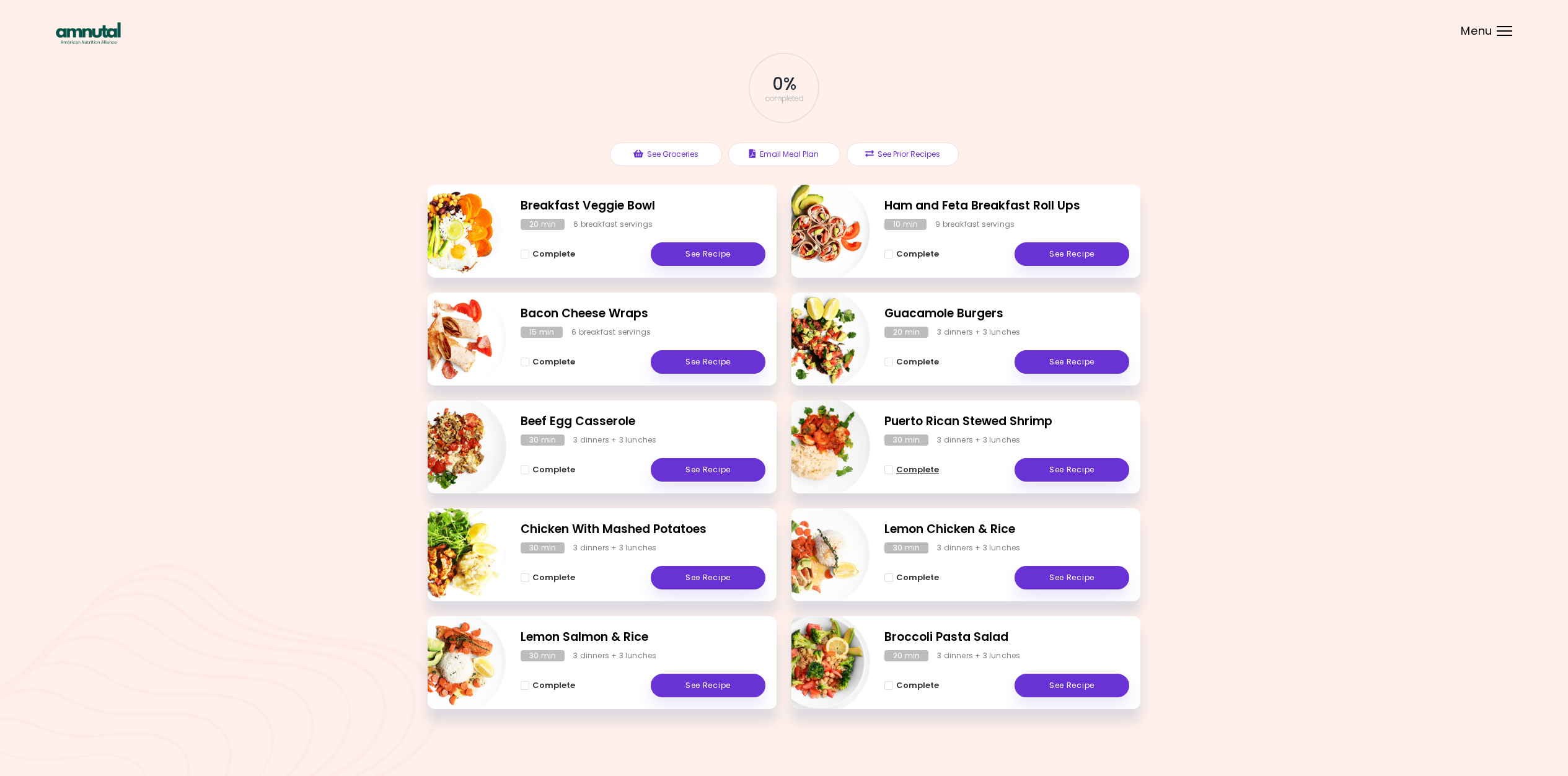
click at [890, 470] on span "Complete - Puerto Rican Stewed Shrimp" at bounding box center [889, 470] width 9 height 9
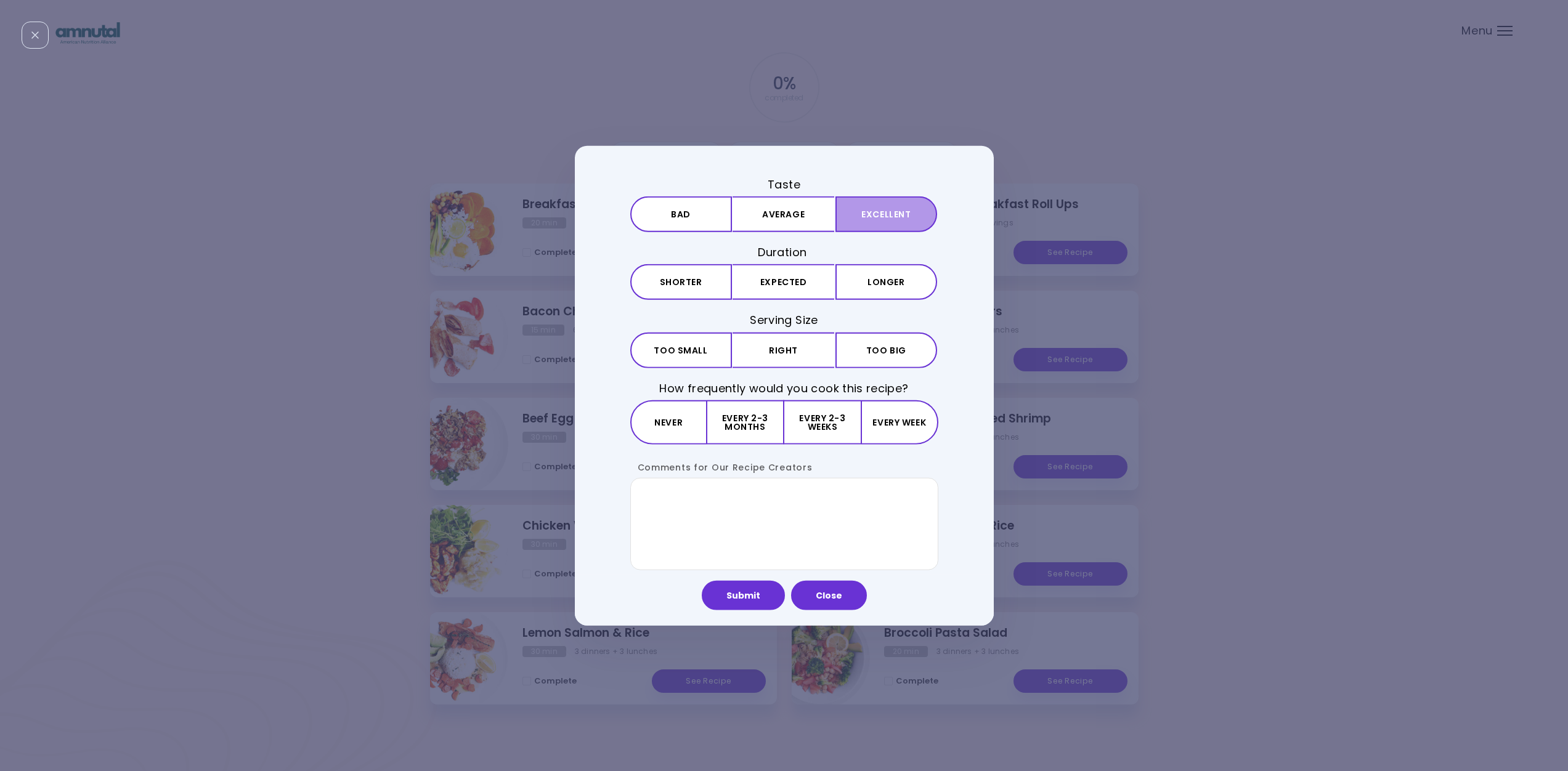
click at [901, 214] on button "Excellent" at bounding box center [886, 214] width 102 height 36
click at [797, 280] on button "Expected" at bounding box center [783, 282] width 102 height 36
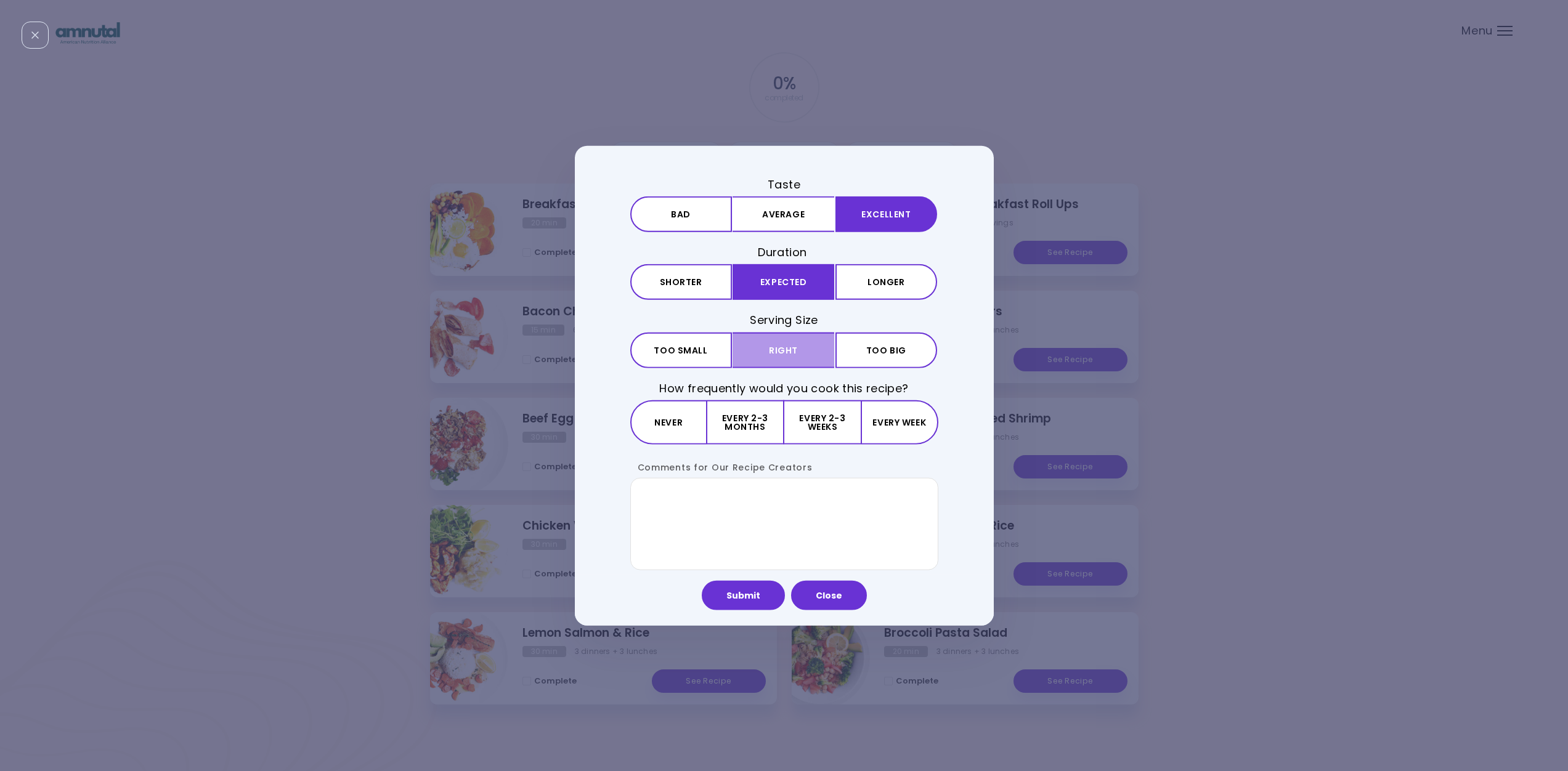
click at [766, 351] on button "Right" at bounding box center [783, 349] width 102 height 36
click at [840, 427] on button "Every 2-3 weeks" at bounding box center [823, 422] width 77 height 44
click at [701, 515] on textarea "Comments for Our Recipe Creators" at bounding box center [784, 523] width 308 height 92
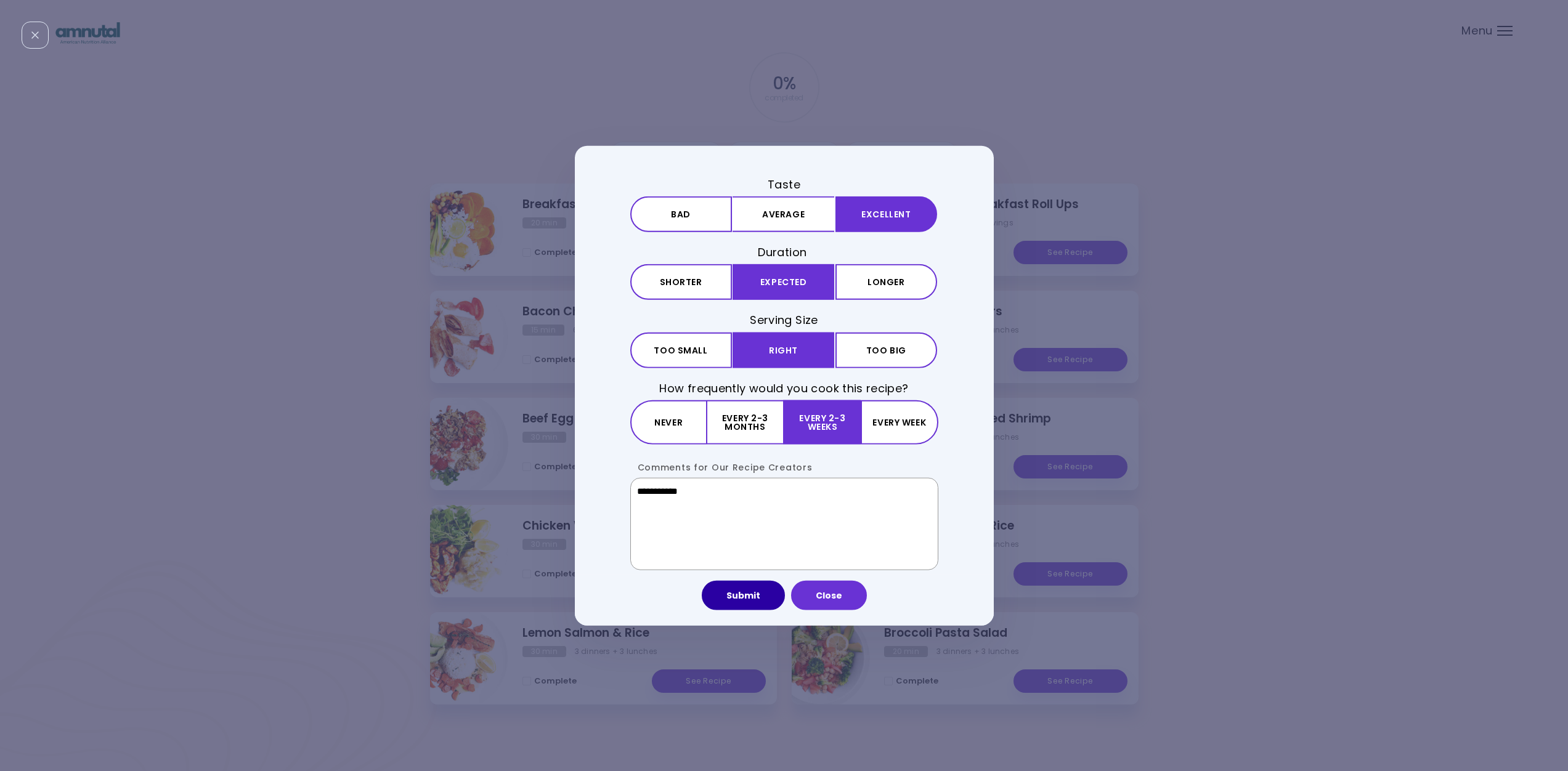
type textarea "**********"
click at [758, 594] on button "Submit" at bounding box center [744, 595] width 83 height 30
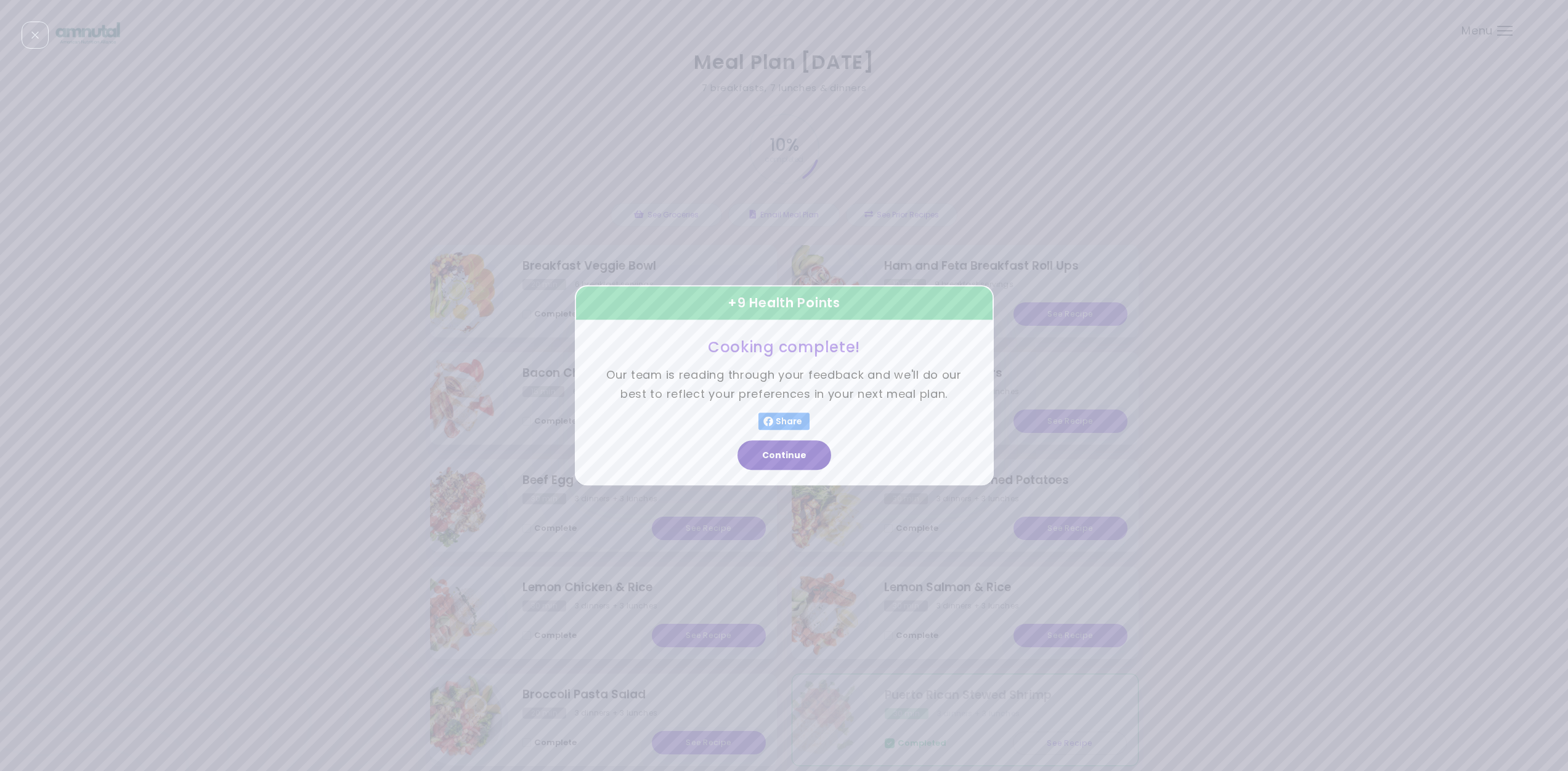
click at [802, 457] on button "Continue" at bounding box center [784, 455] width 94 height 30
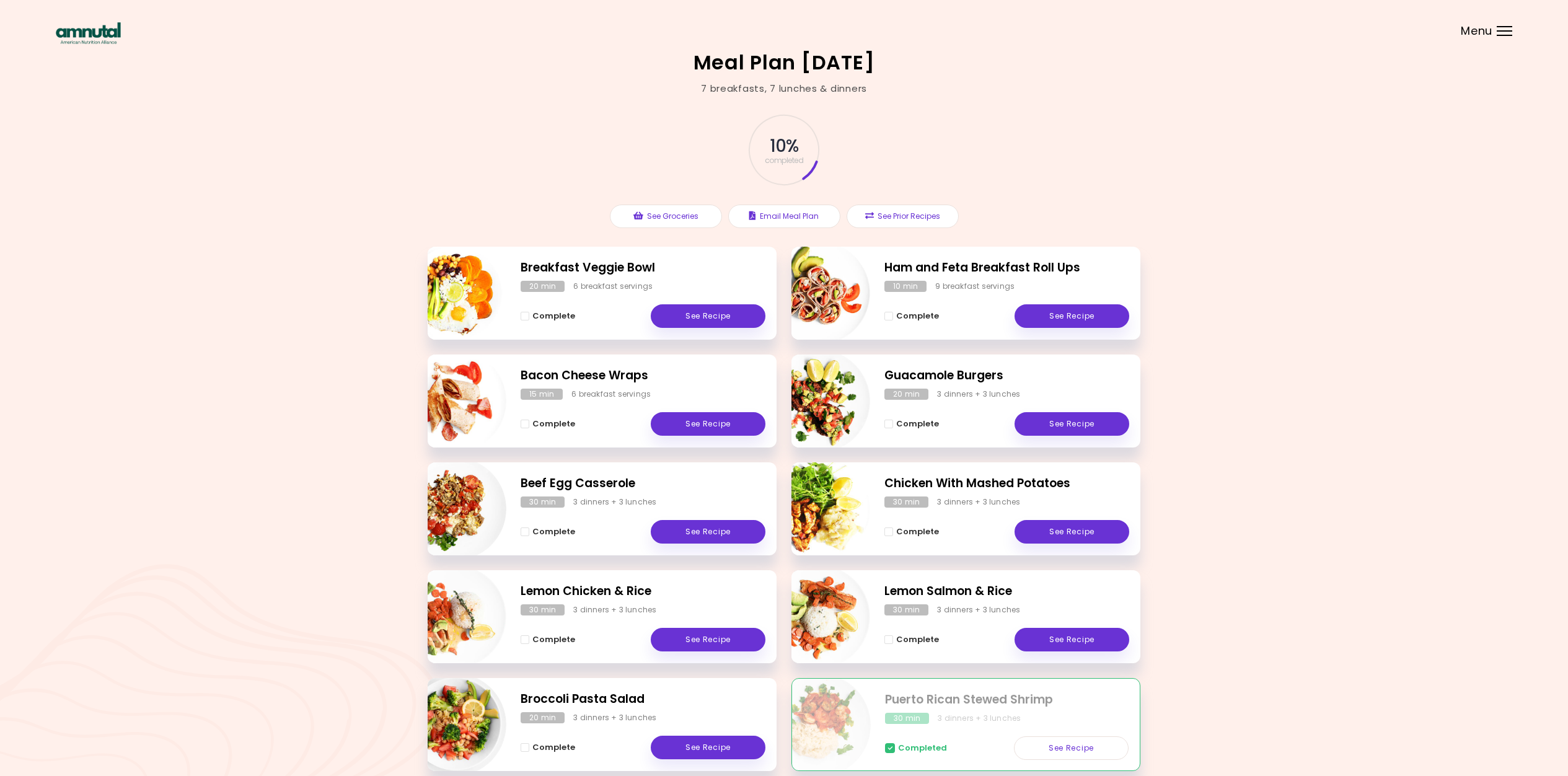
click at [1500, 31] on div "Menu" at bounding box center [1505, 31] width 16 height 10
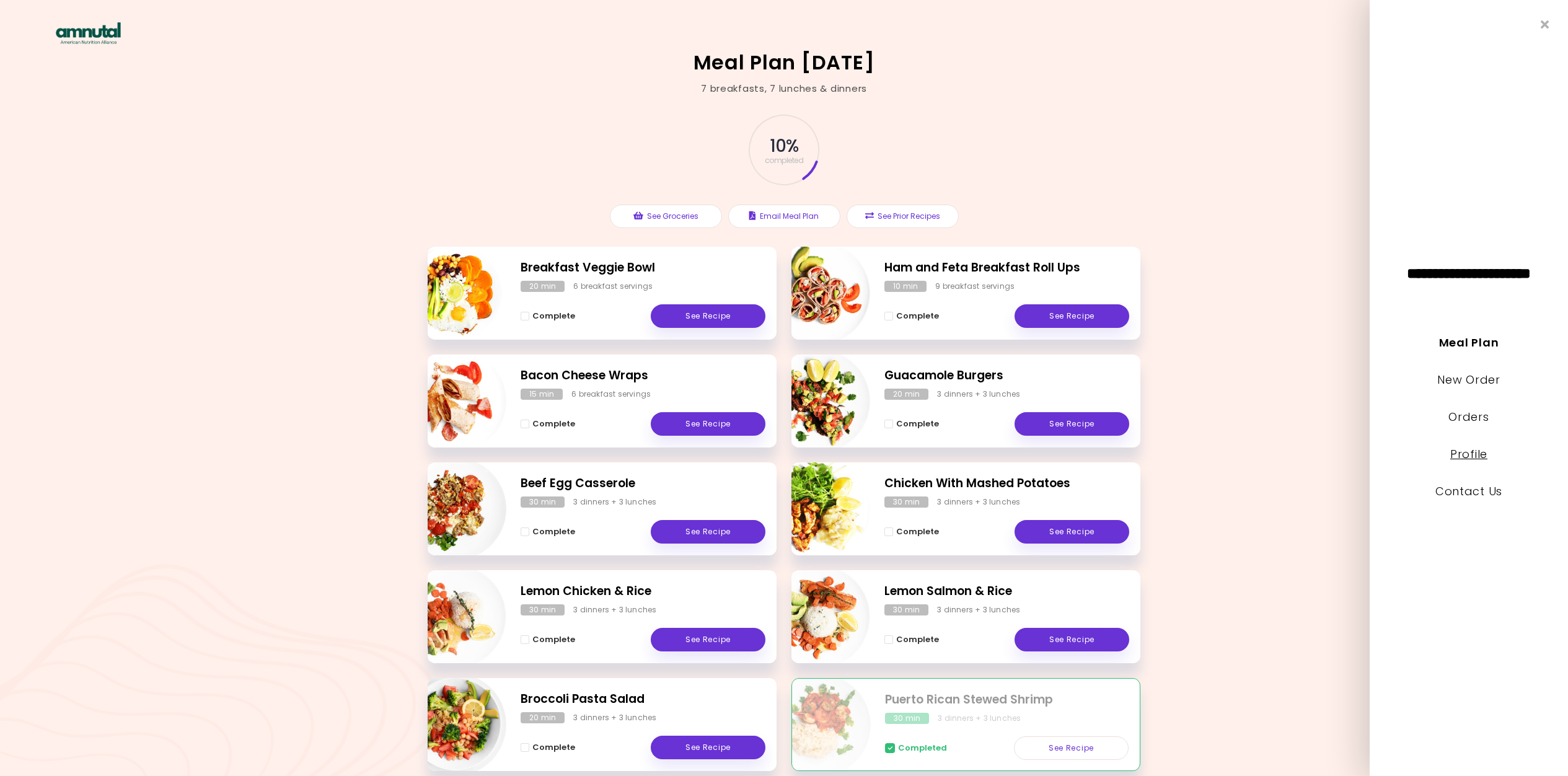
click at [1461, 451] on link "Profile" at bounding box center [1469, 454] width 38 height 16
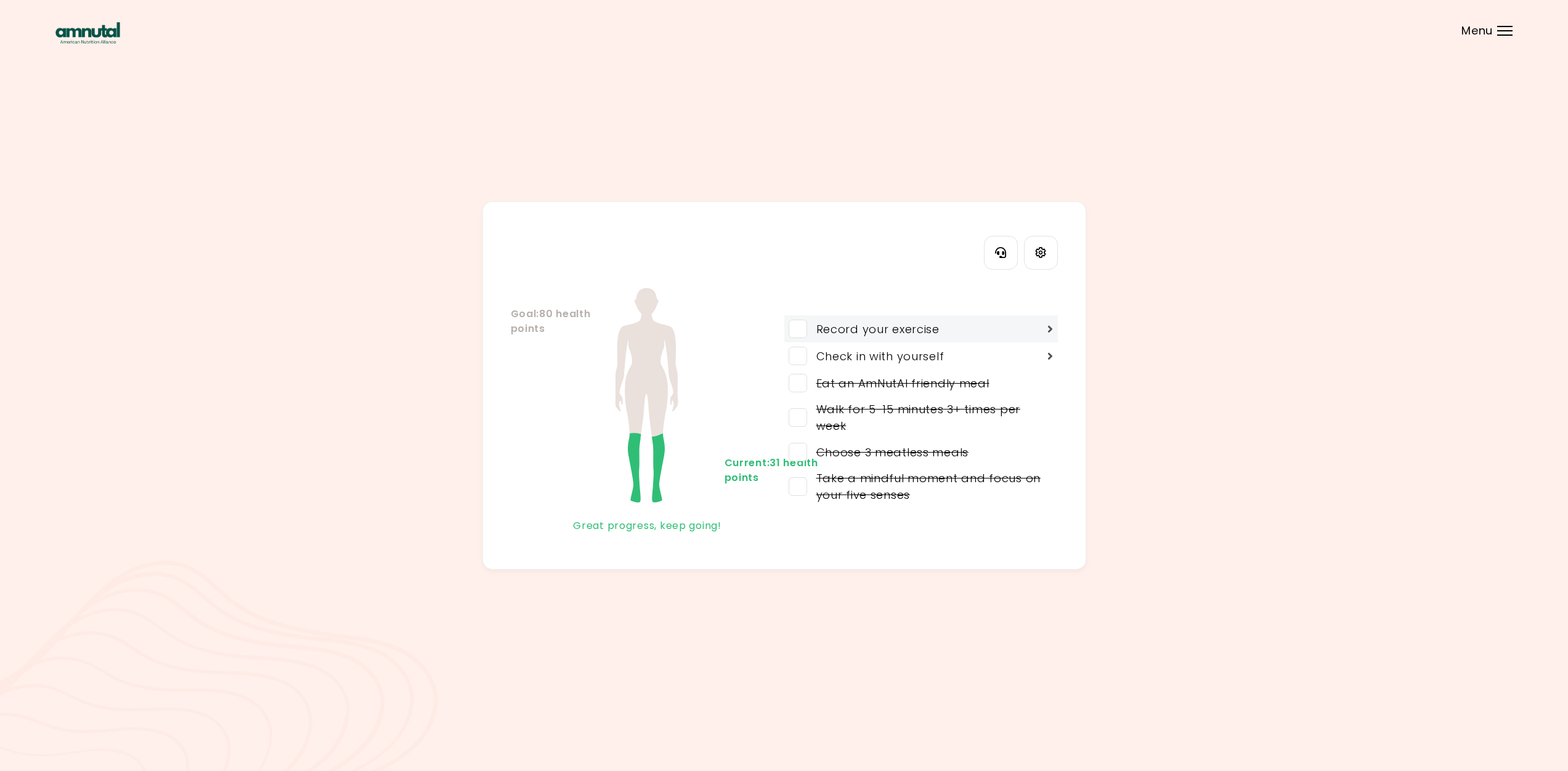
click at [795, 327] on span at bounding box center [797, 329] width 18 height 18
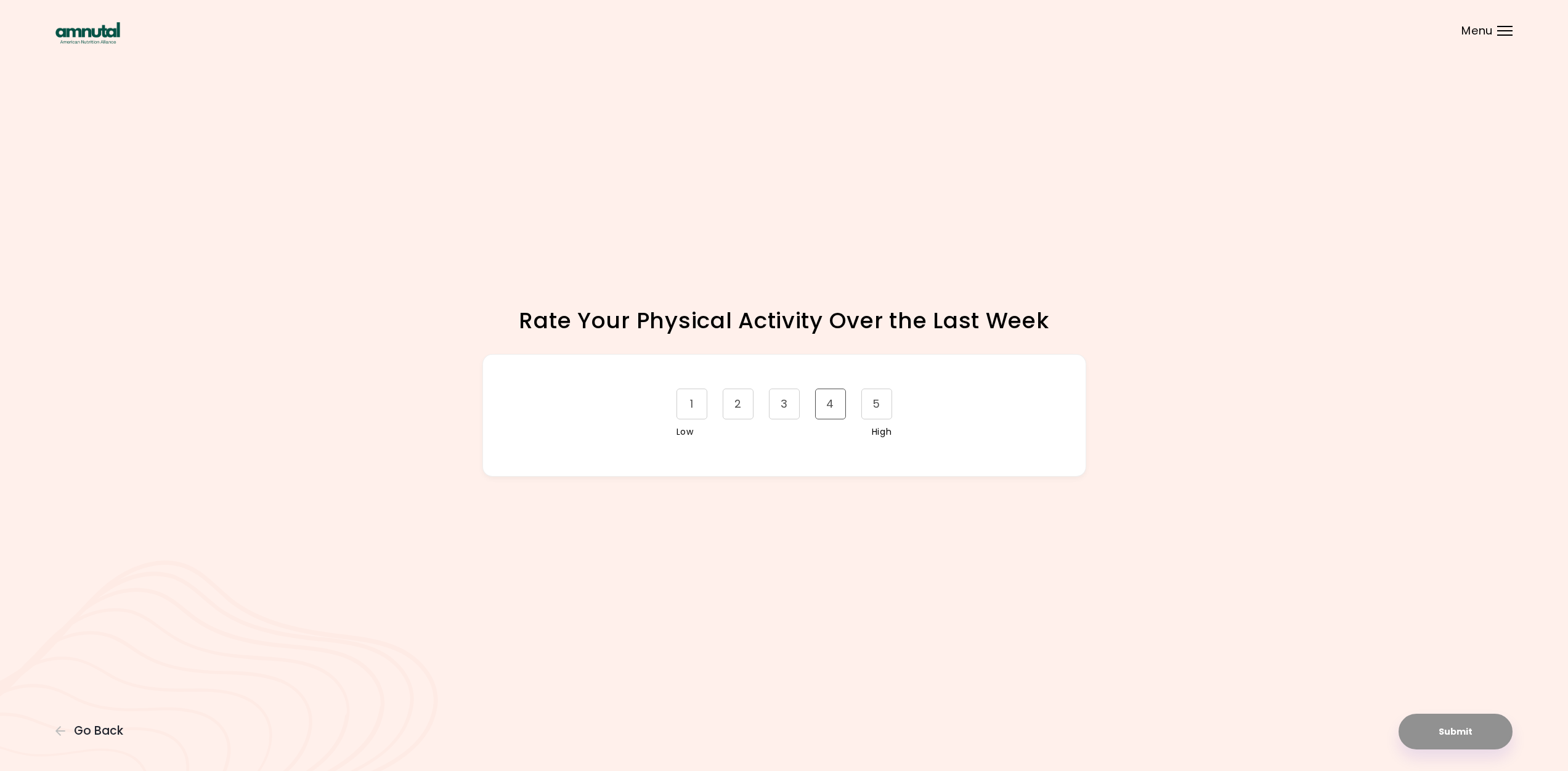
click at [834, 407] on div "4" at bounding box center [830, 403] width 30 height 30
click at [1468, 725] on button "Submit" at bounding box center [1455, 731] width 114 height 36
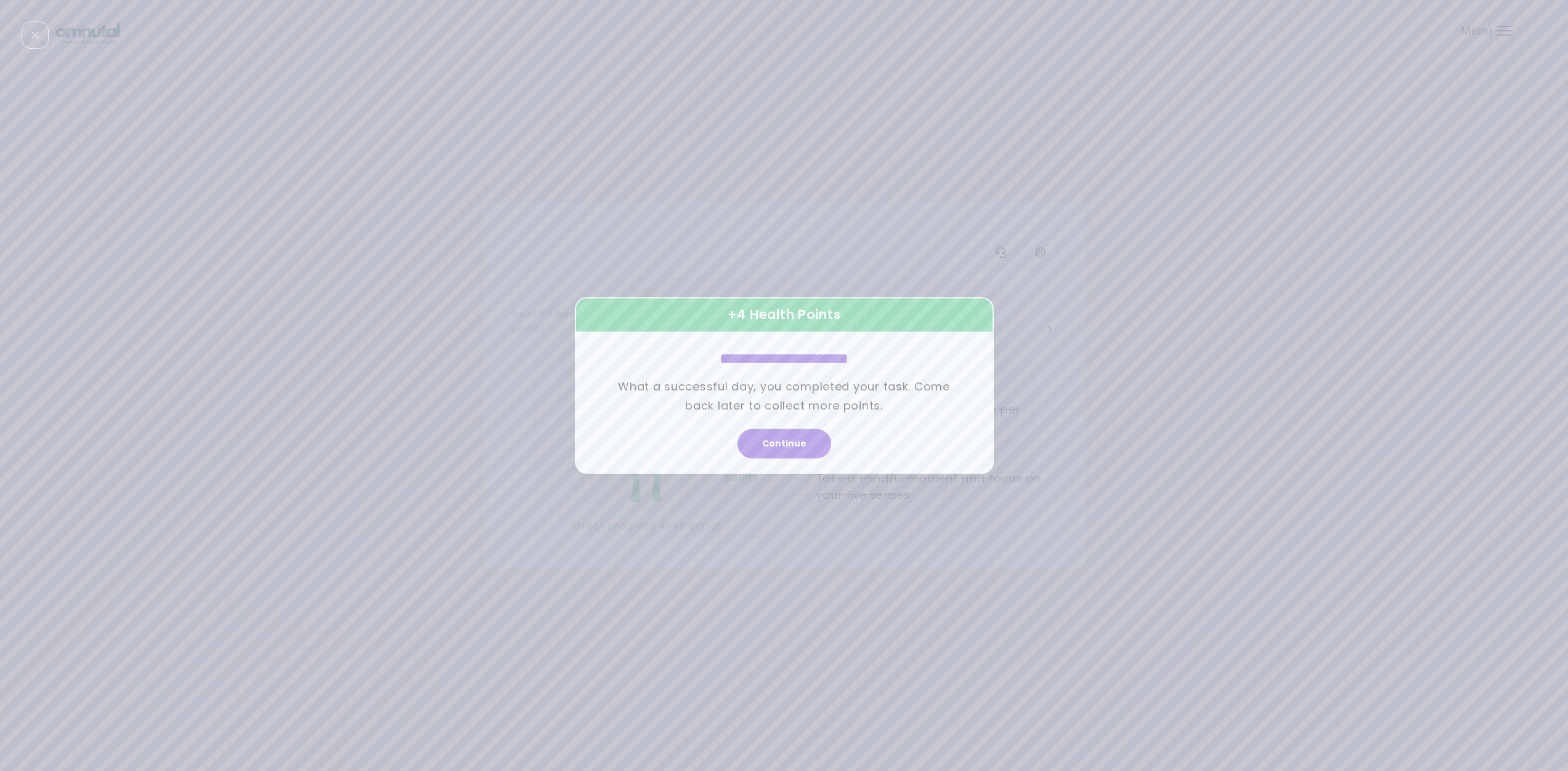
click at [777, 445] on button "Continue" at bounding box center [784, 444] width 94 height 30
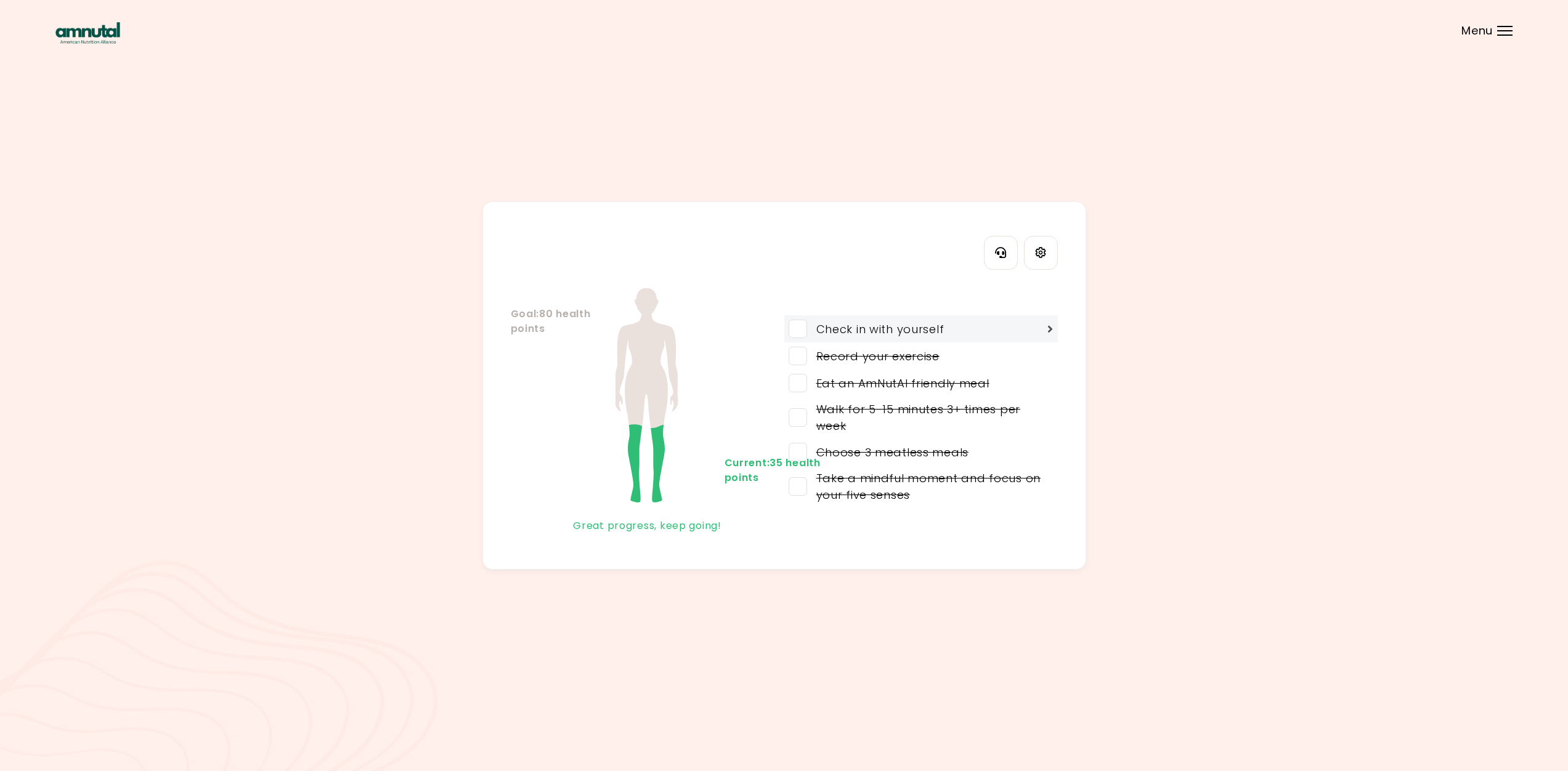
click at [804, 326] on span at bounding box center [797, 329] width 18 height 18
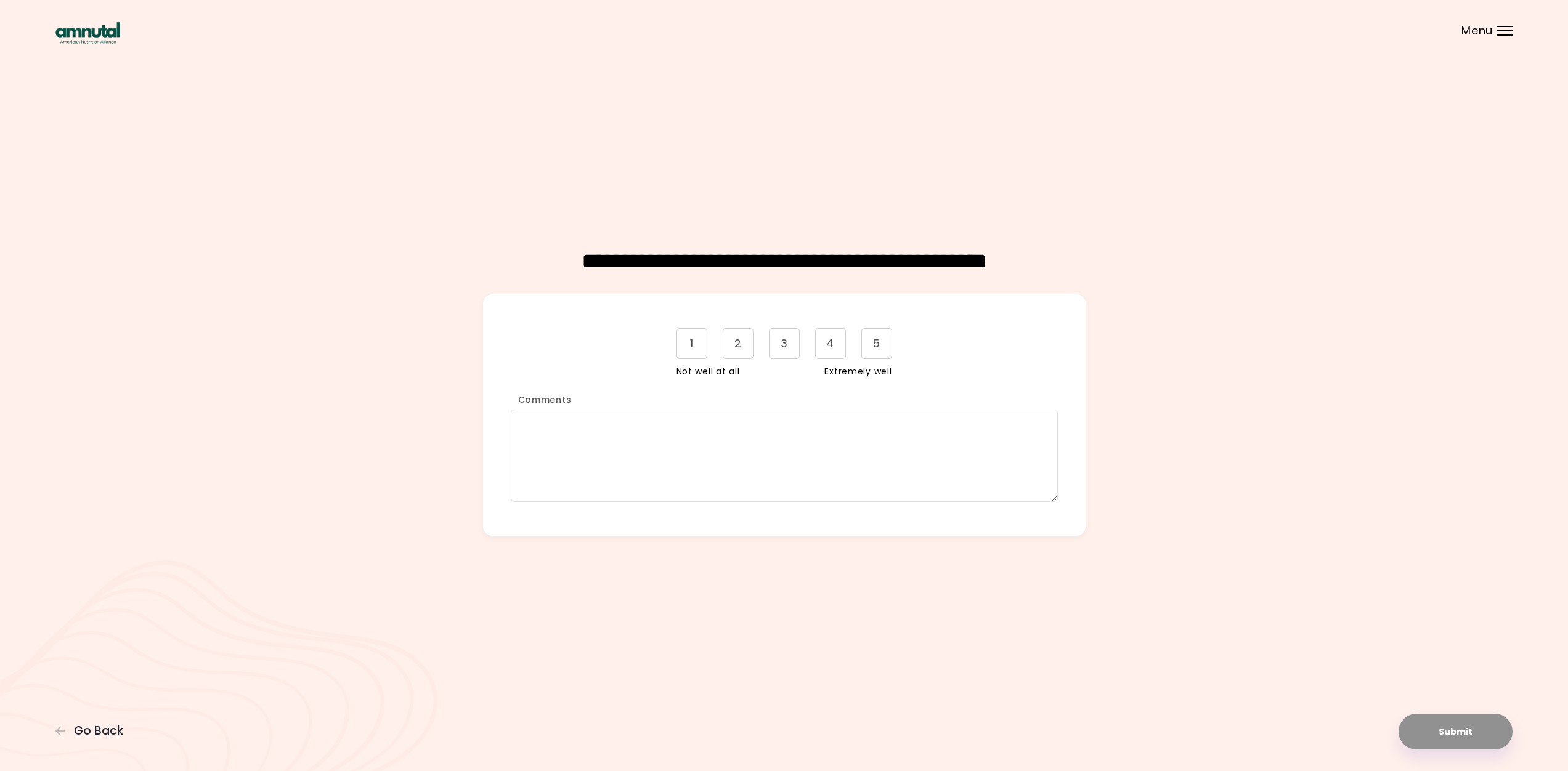
click at [794, 442] on textarea "Comments" at bounding box center [784, 455] width 547 height 92
click at [827, 345] on div "4" at bounding box center [830, 343] width 30 height 30
click at [690, 416] on textarea "Comments" at bounding box center [784, 455] width 547 height 92
click at [778, 353] on div "3" at bounding box center [784, 343] width 30 height 30
click at [687, 442] on textarea "Comments" at bounding box center [784, 455] width 547 height 92
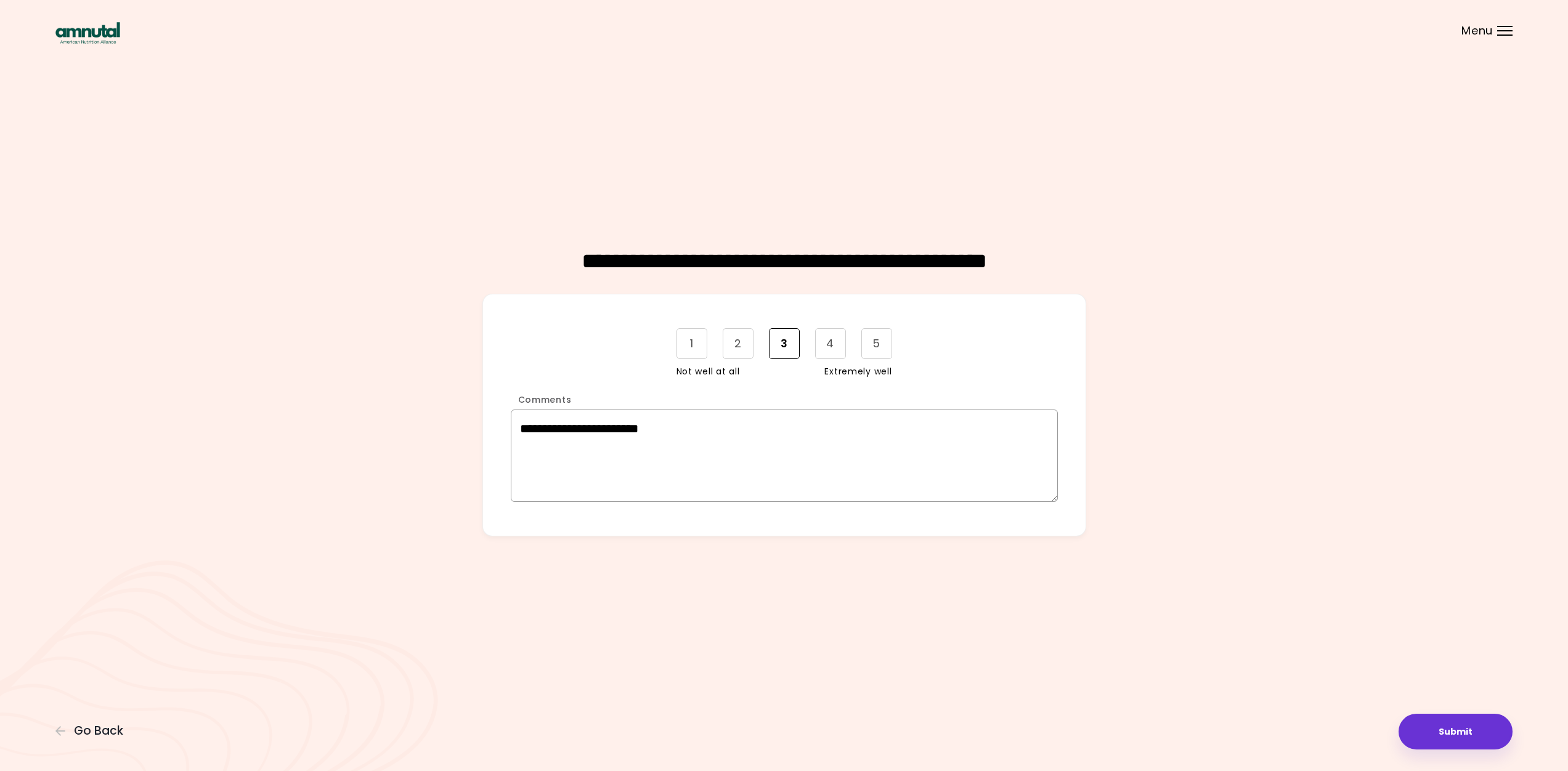
drag, startPoint x: 687, startPoint y: 442, endPoint x: 817, endPoint y: 455, distance: 130.6
click at [817, 455] on textarea "**********" at bounding box center [784, 455] width 547 height 92
type textarea "**********"
click at [1458, 726] on button "Submit" at bounding box center [1455, 731] width 114 height 36
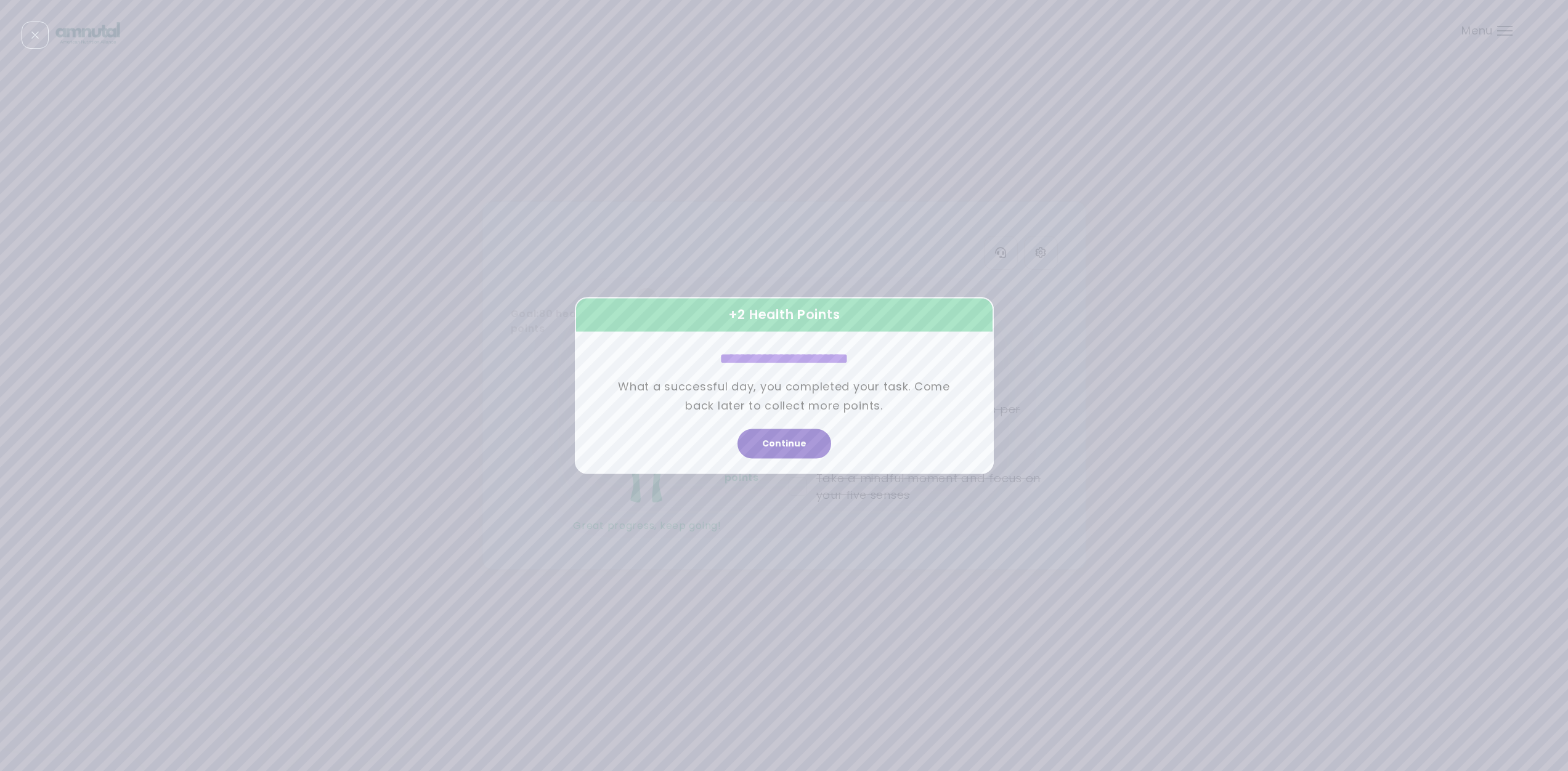
click at [803, 448] on button "Continue" at bounding box center [784, 444] width 94 height 30
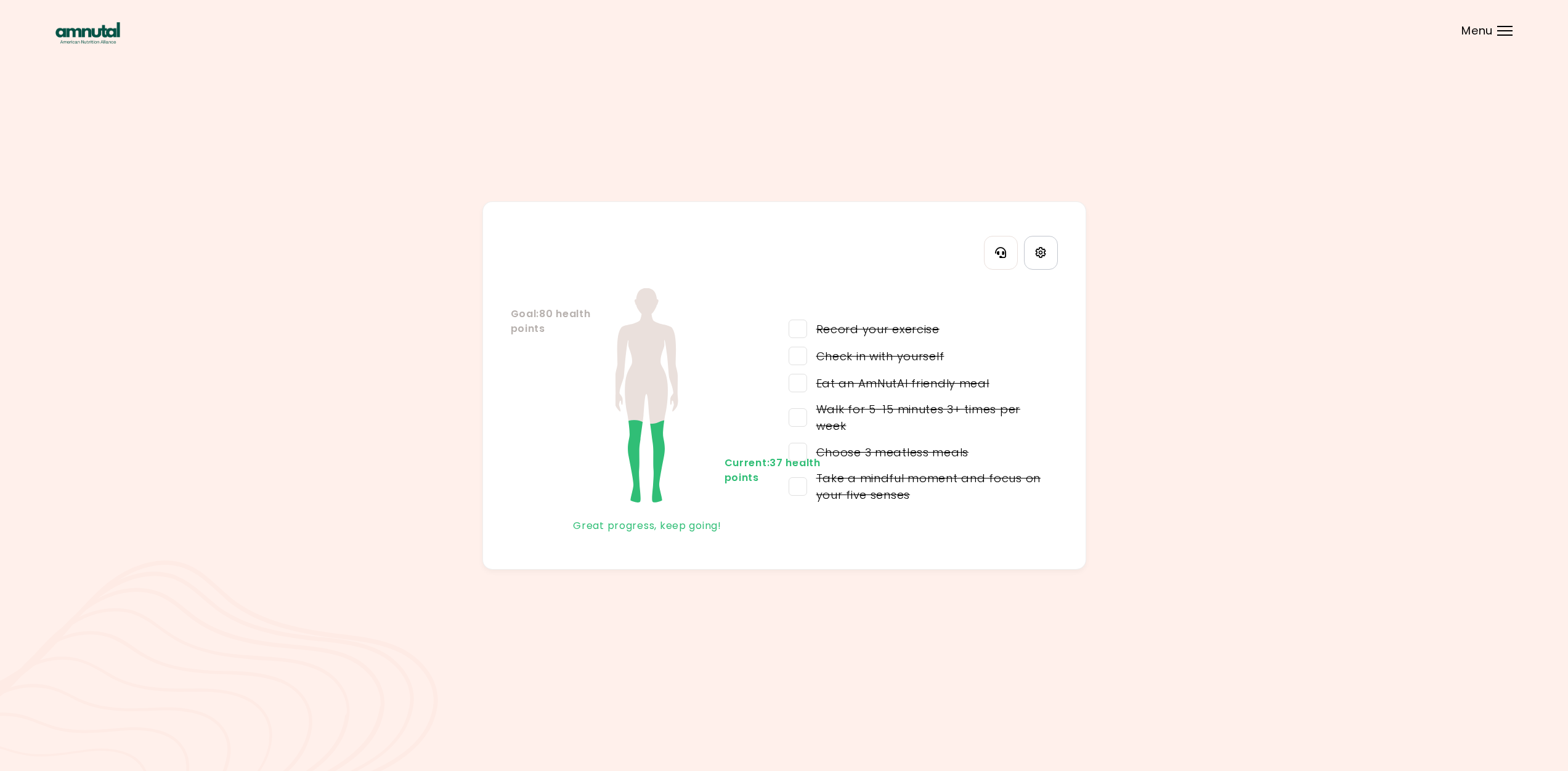
click at [1043, 257] on icon "Settings" at bounding box center [1041, 252] width 10 height 10
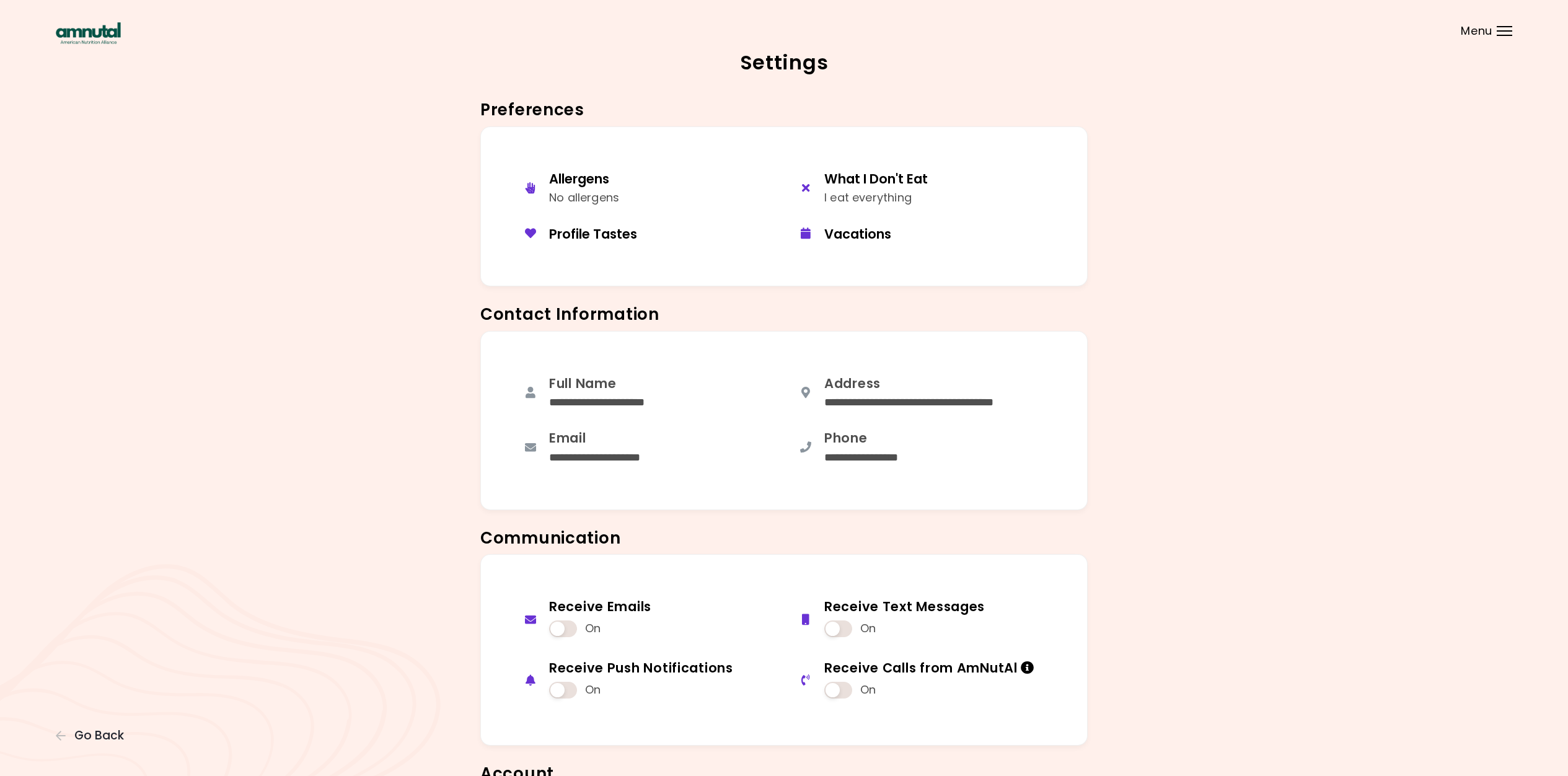
click at [1504, 33] on div "Menu" at bounding box center [1505, 31] width 16 height 10
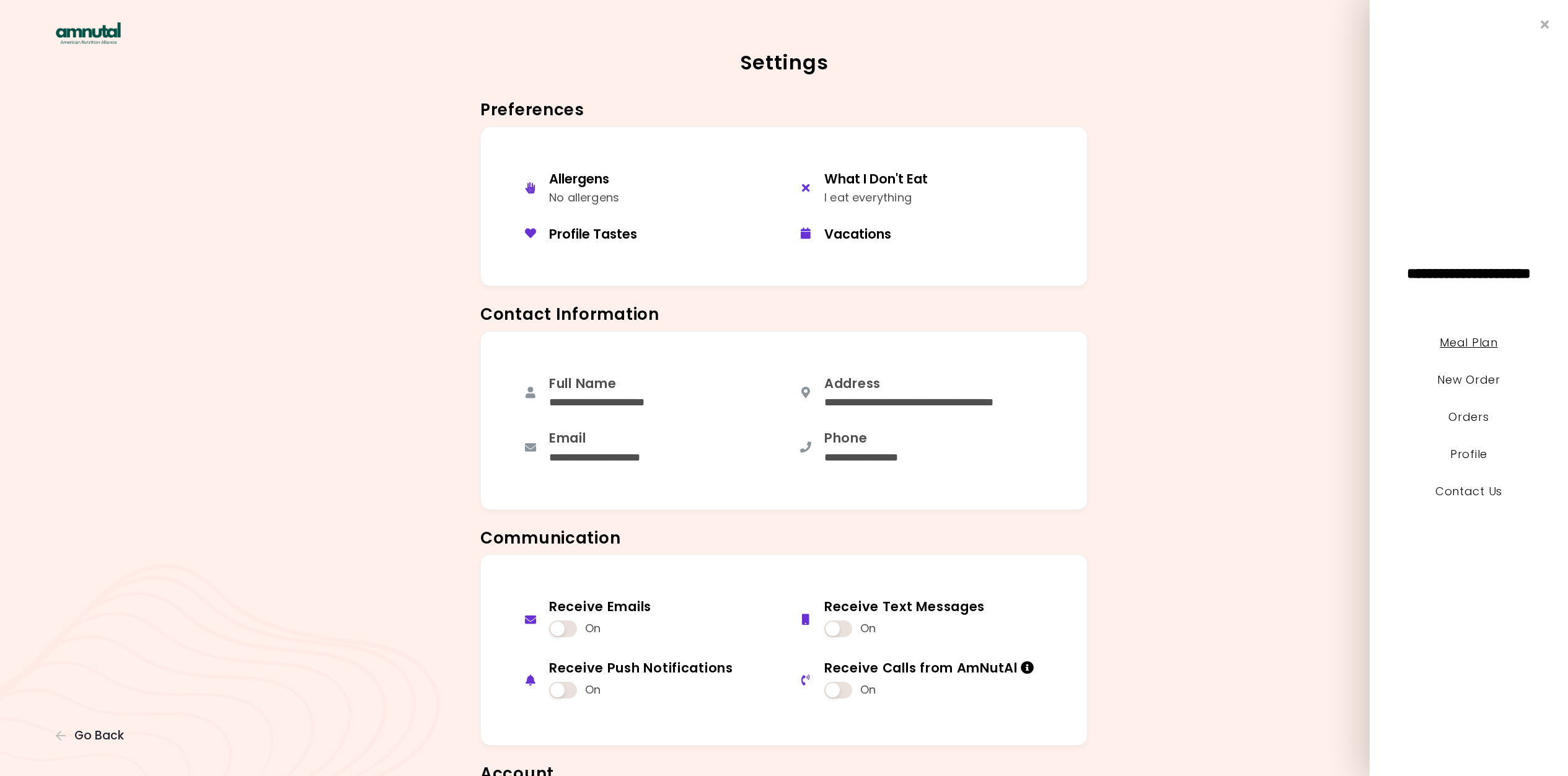
click at [1474, 339] on link "Meal Plan" at bounding box center [1469, 343] width 58 height 16
